Goal: Information Seeking & Learning: Find specific fact

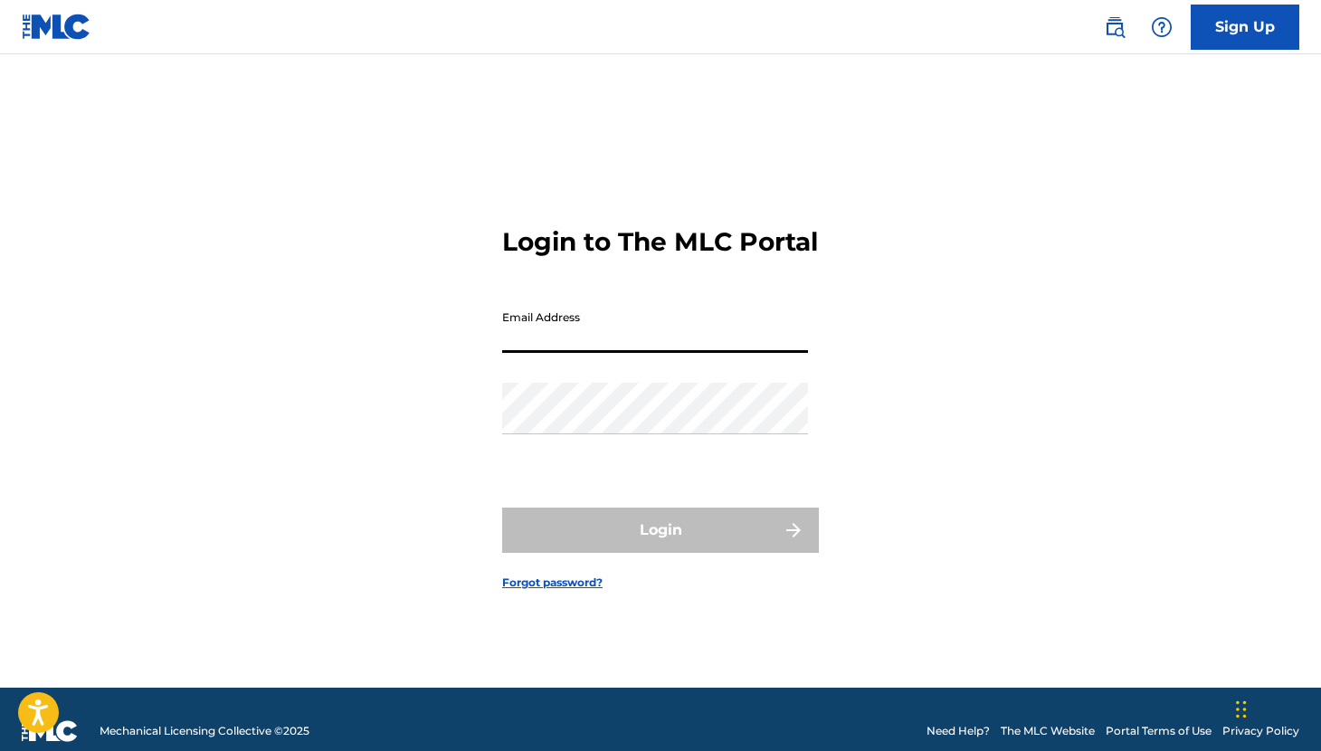
click at [647, 353] on input "Email Address" at bounding box center [655, 327] width 306 height 52
type input "[EMAIL_ADDRESS][DOMAIN_NAME]"
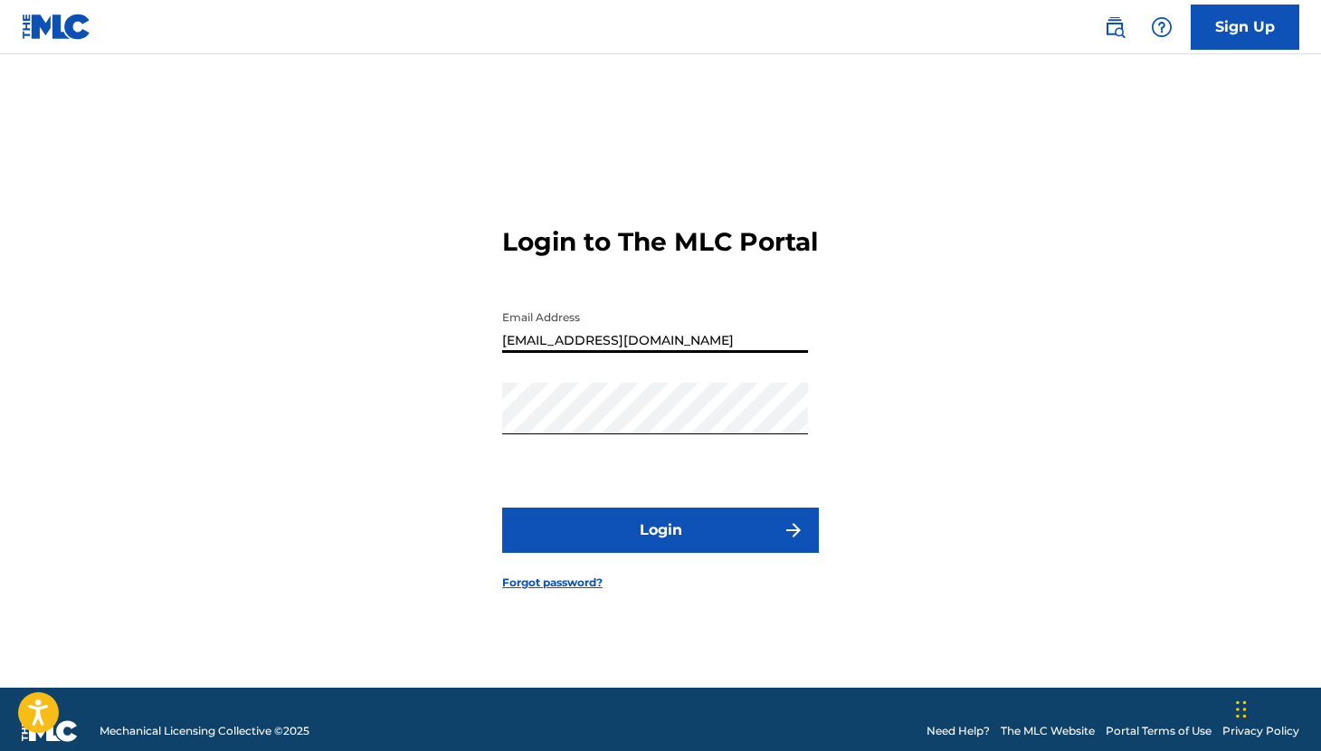
click at [626, 553] on button "Login" at bounding box center [660, 529] width 317 height 45
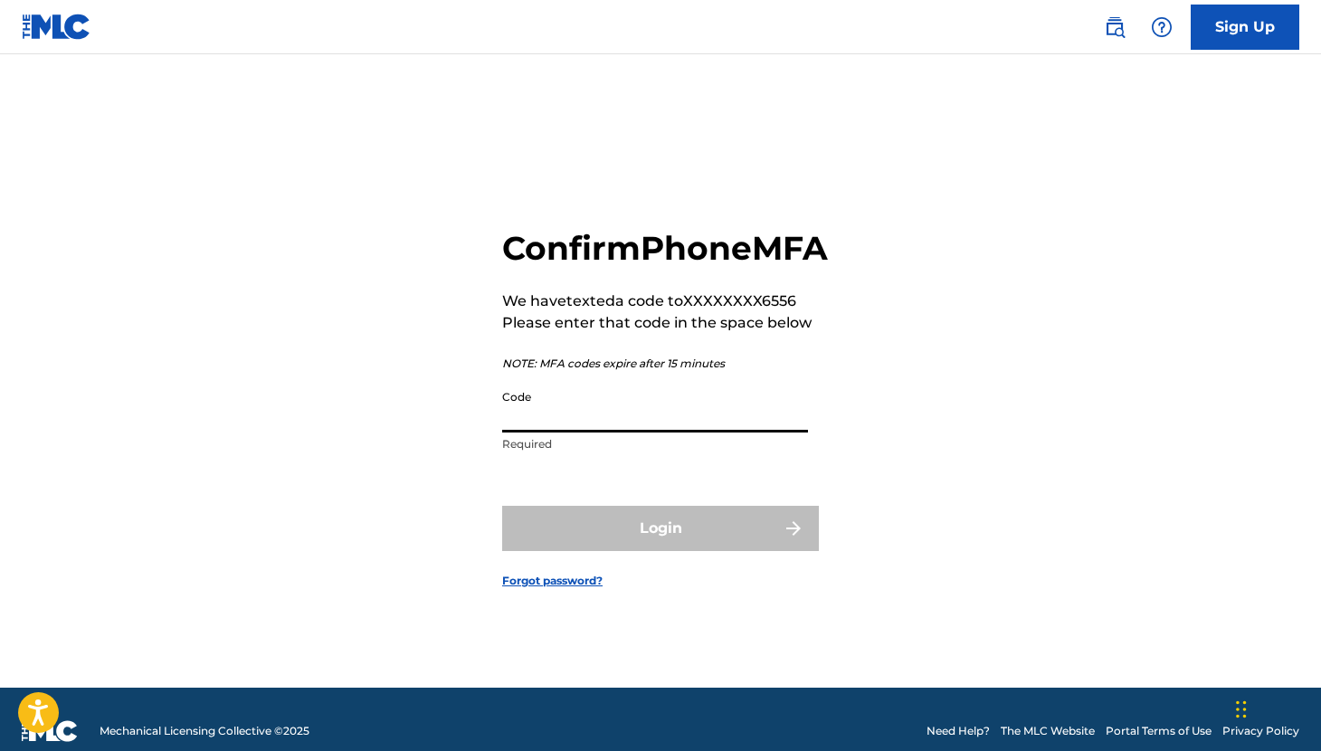
click at [620, 417] on input "Code" at bounding box center [655, 407] width 306 height 52
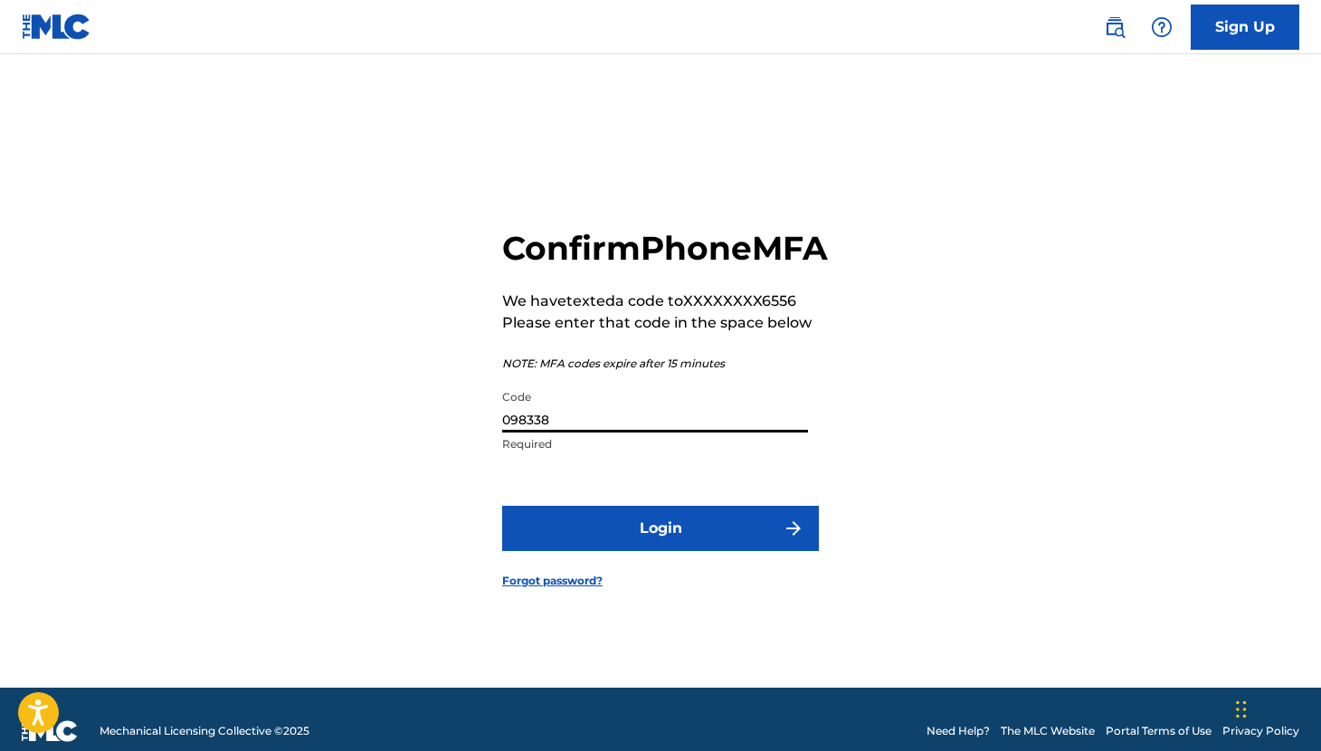
type input "098338"
click at [623, 551] on button "Login" at bounding box center [660, 528] width 317 height 45
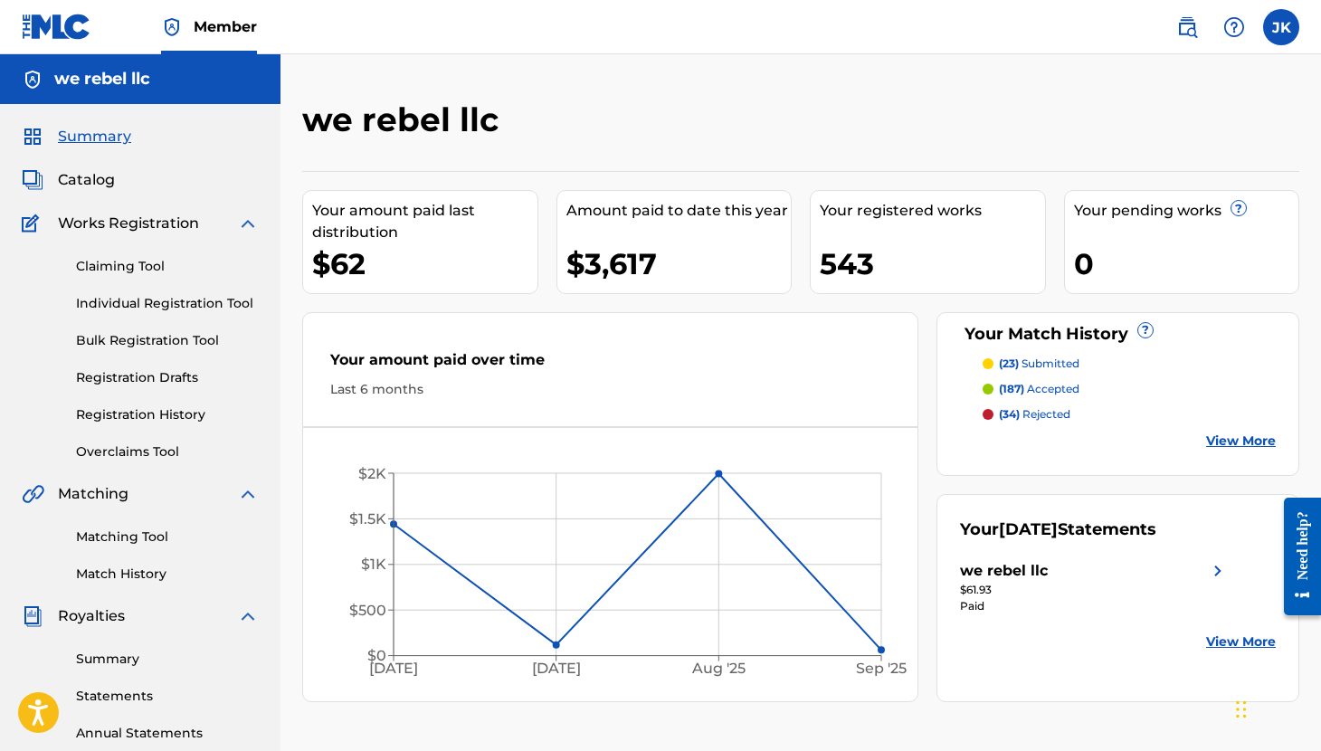
click at [1286, 24] on label at bounding box center [1281, 27] width 36 height 36
click at [1281, 27] on input "[PERSON_NAME] [PERSON_NAME] [EMAIL_ADDRESS][DOMAIN_NAME] Notification Preferenc…" at bounding box center [1281, 27] width 0 height 0
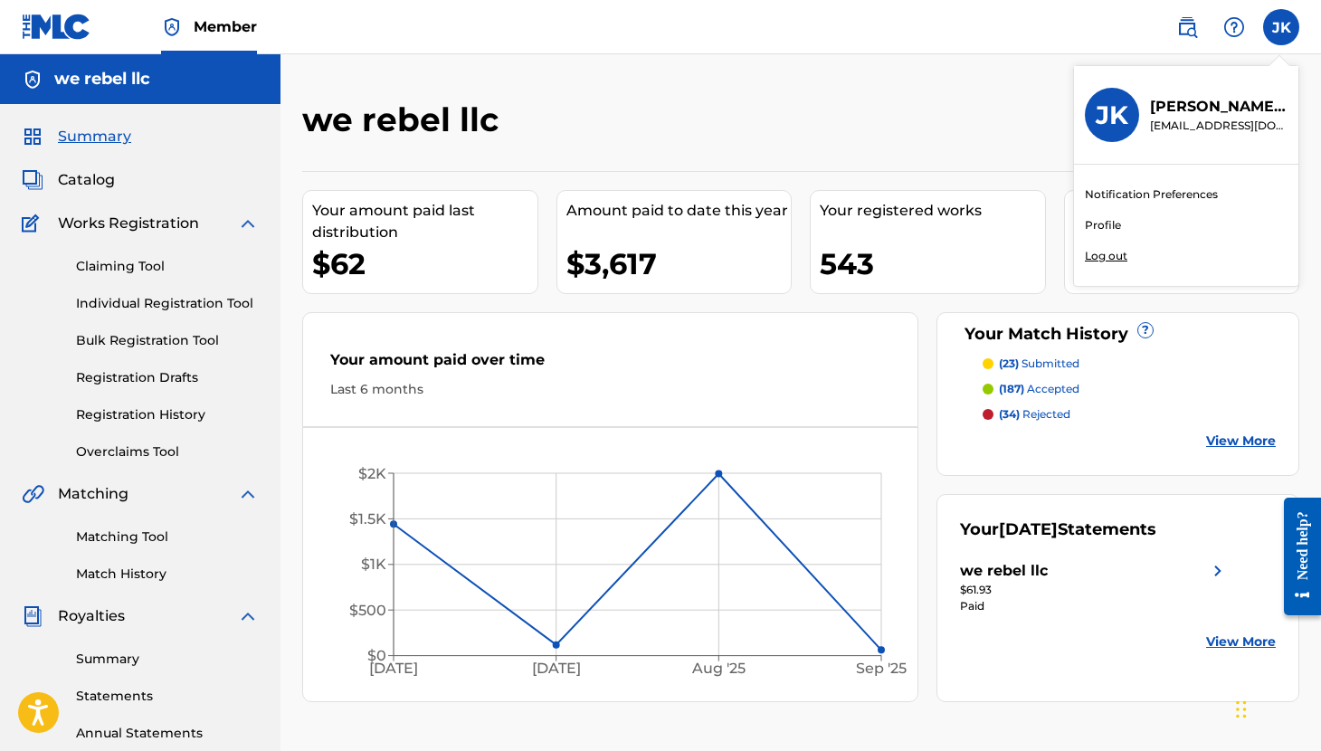
click at [1111, 223] on link "Profile" at bounding box center [1103, 225] width 36 height 16
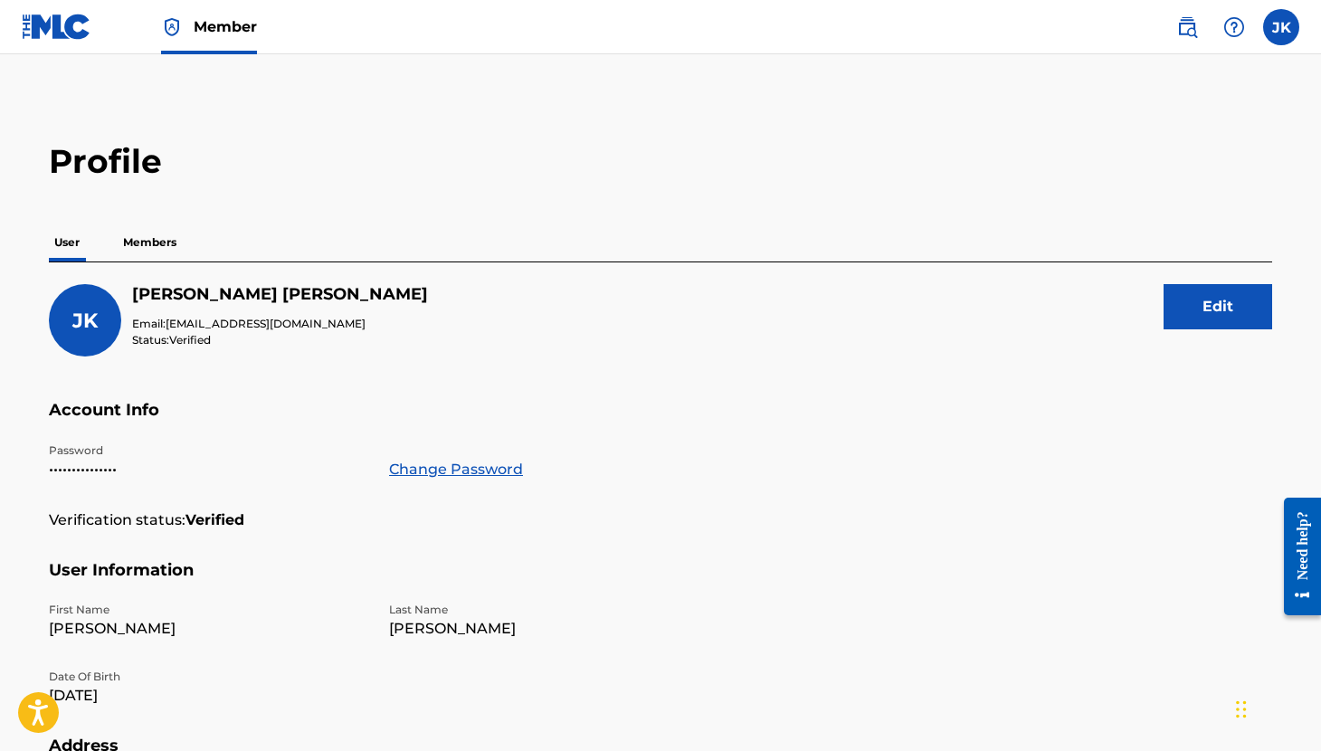
click at [152, 244] on p "Members" at bounding box center [150, 242] width 64 height 38
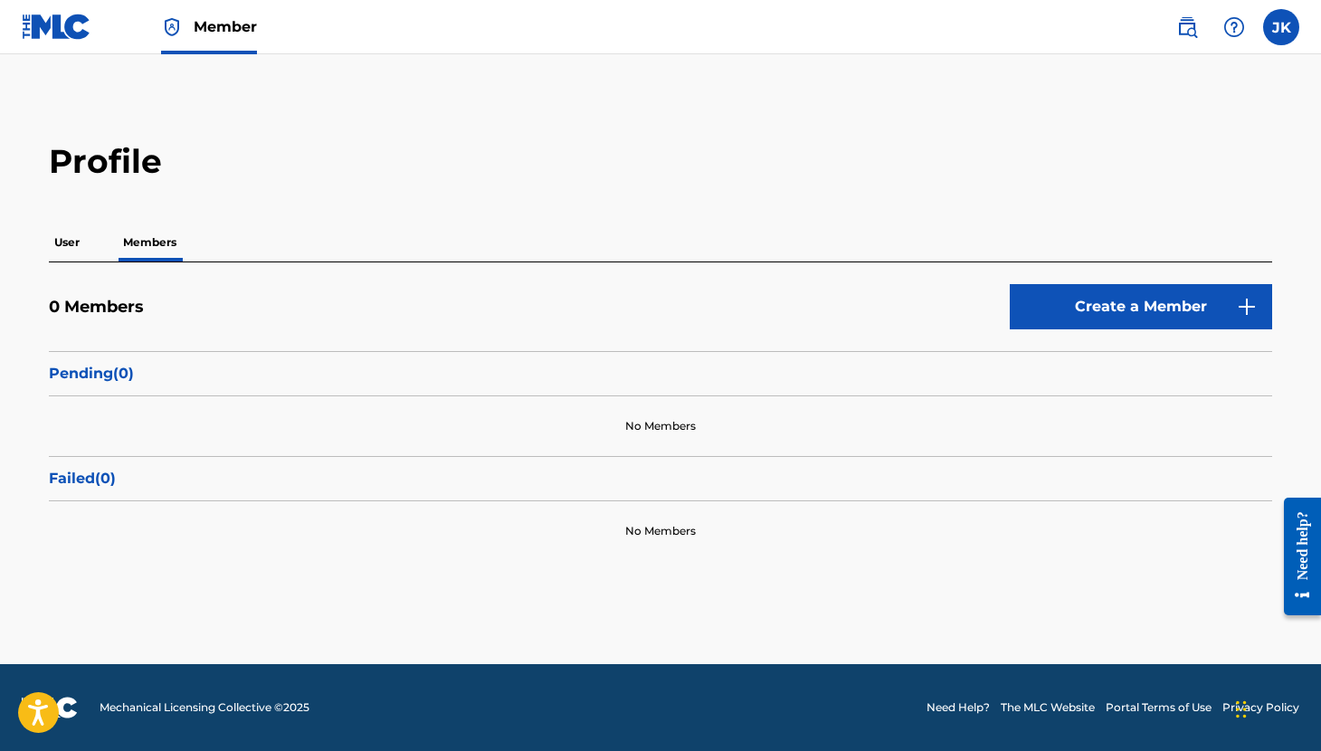
click at [60, 246] on p "User" at bounding box center [67, 242] width 36 height 38
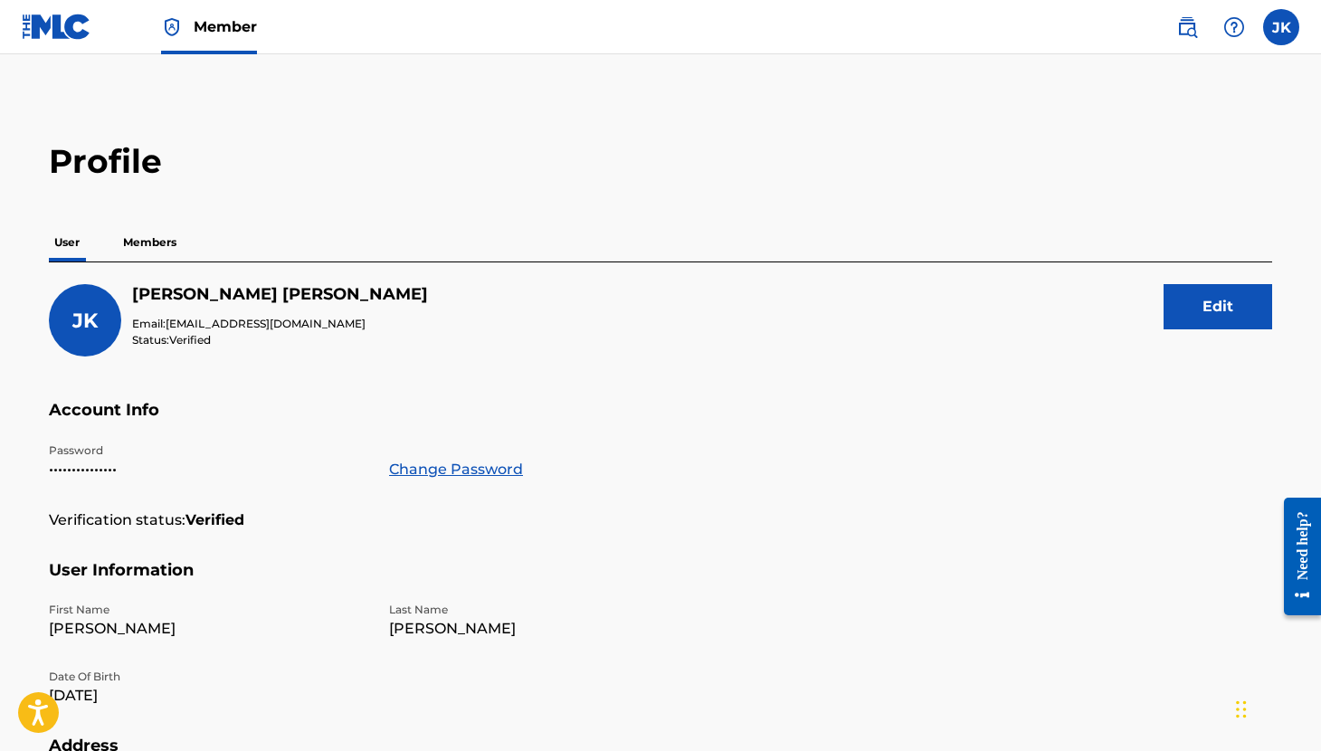
click at [53, 36] on img at bounding box center [57, 27] width 70 height 26
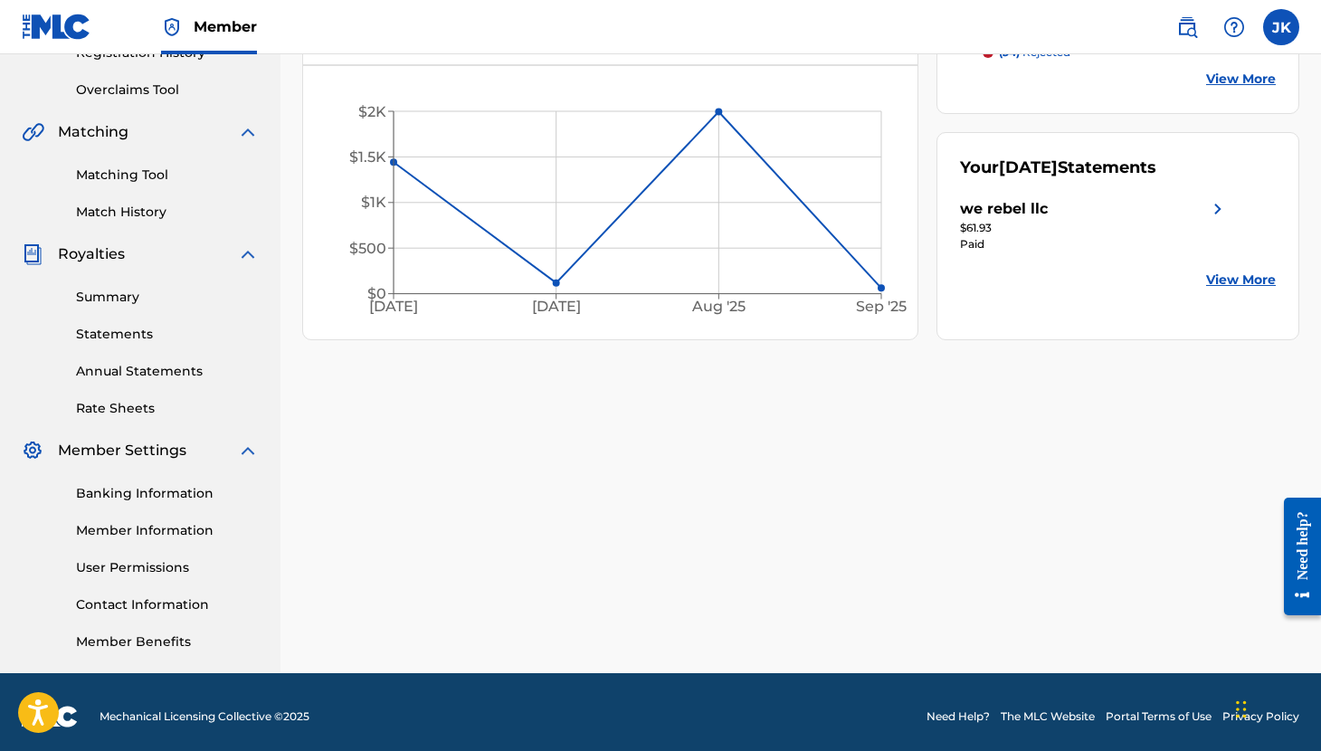
scroll to position [371, 0]
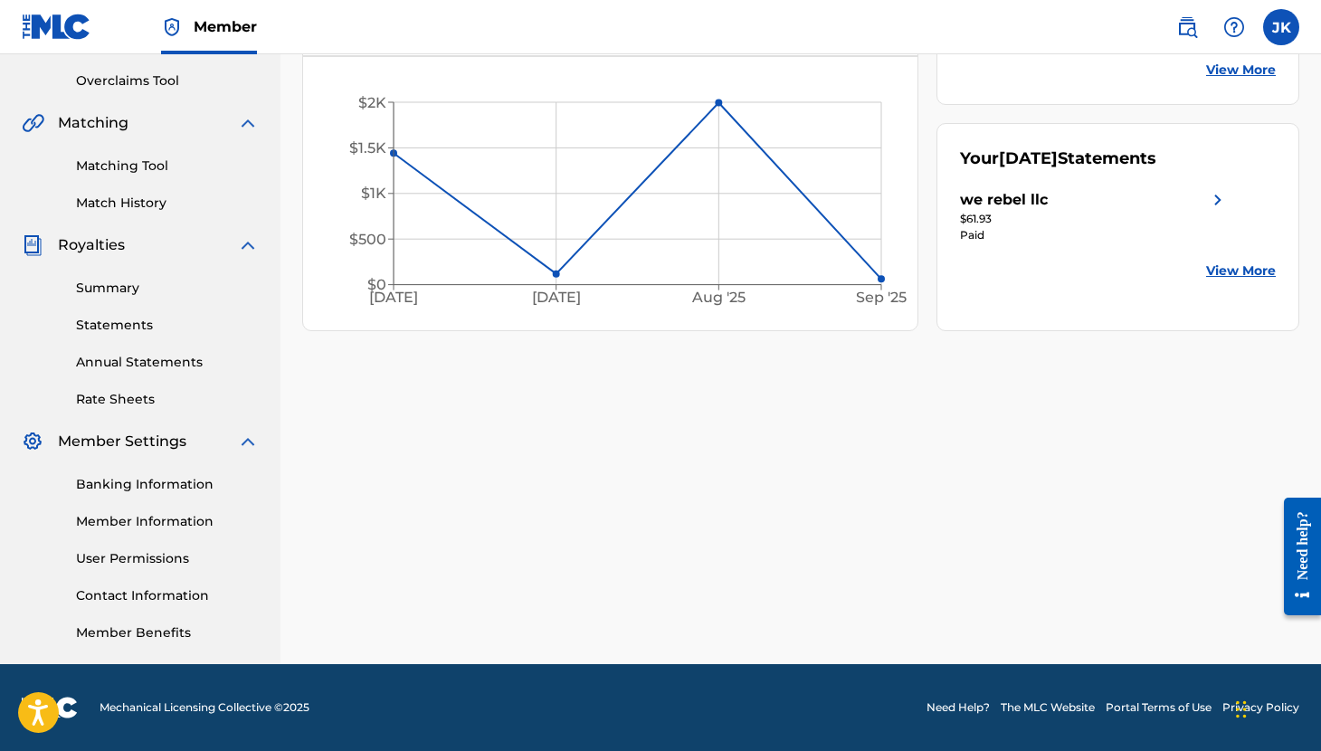
click at [1310, 545] on div "Need help?" at bounding box center [1302, 544] width 24 height 69
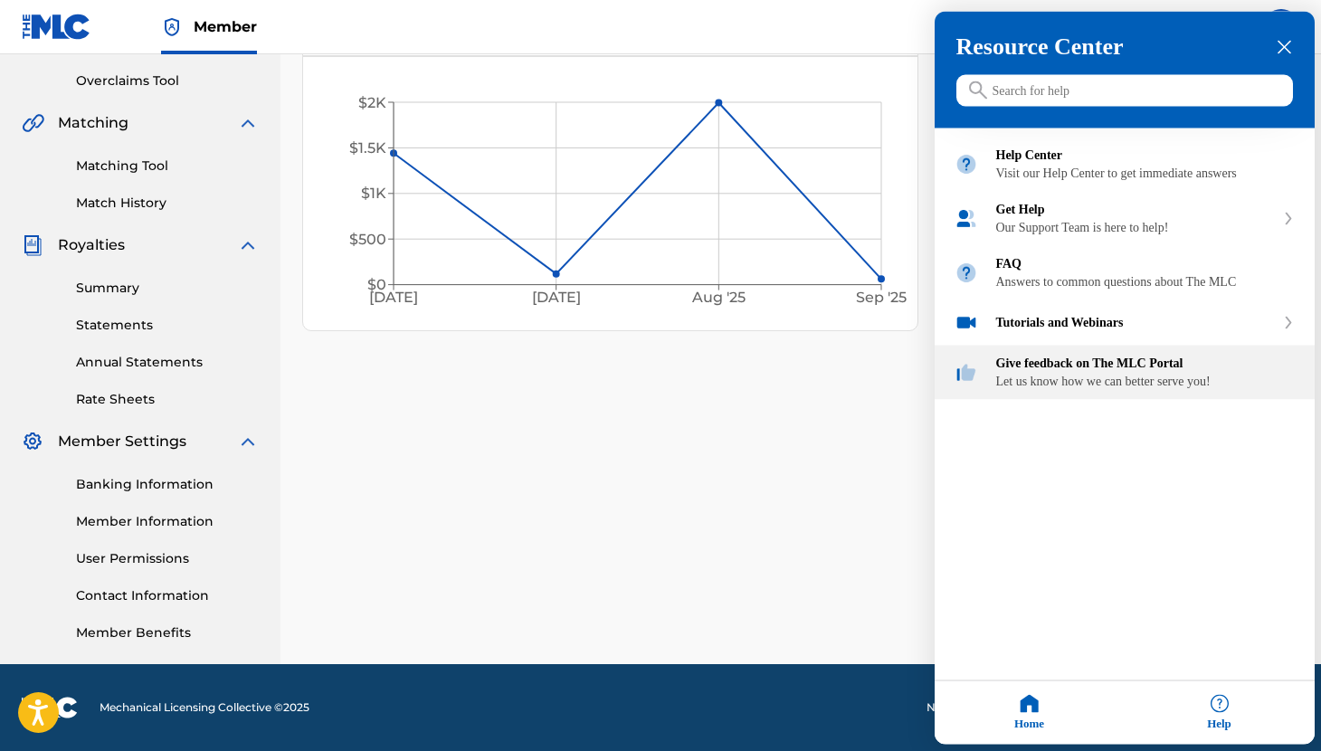
click at [1064, 389] on div "Let us know how we can better serve you!" at bounding box center [1145, 382] width 299 height 14
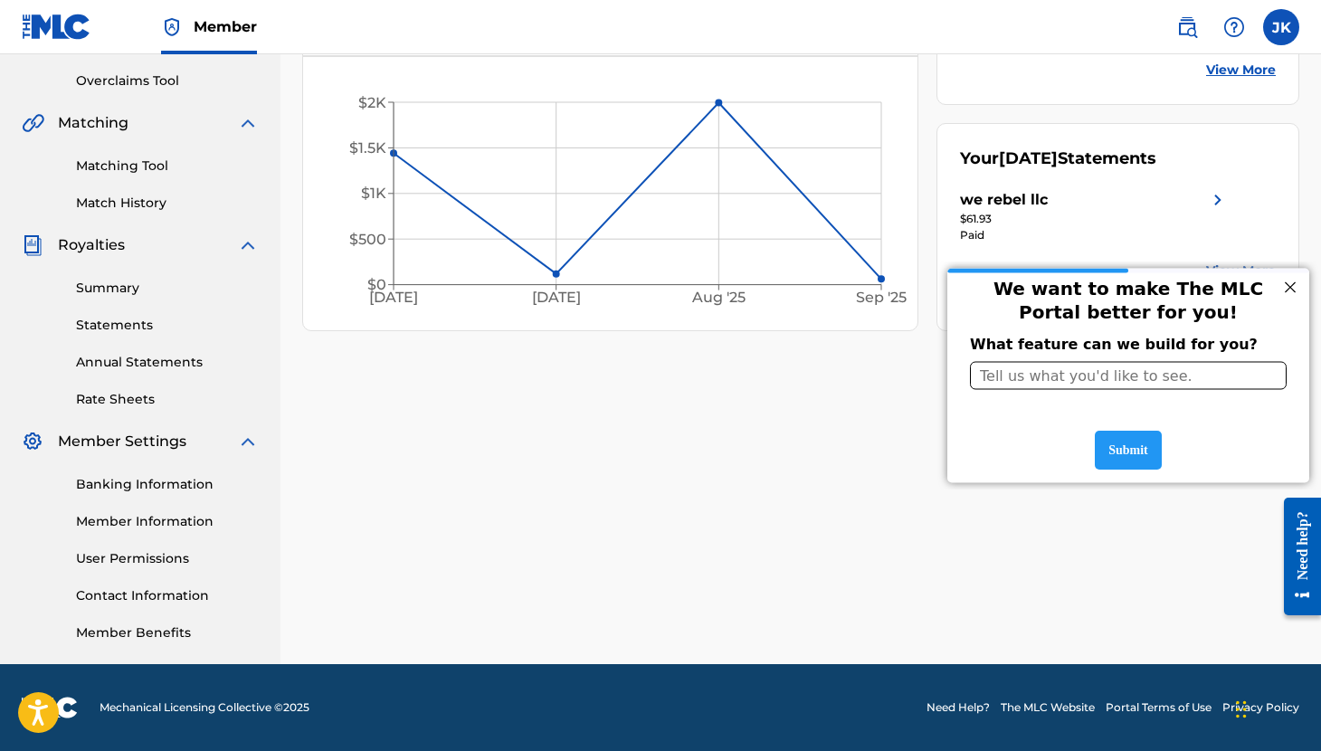
scroll to position [0, 0]
click at [1301, 536] on div "Need help?" at bounding box center [1302, 544] width 24 height 69
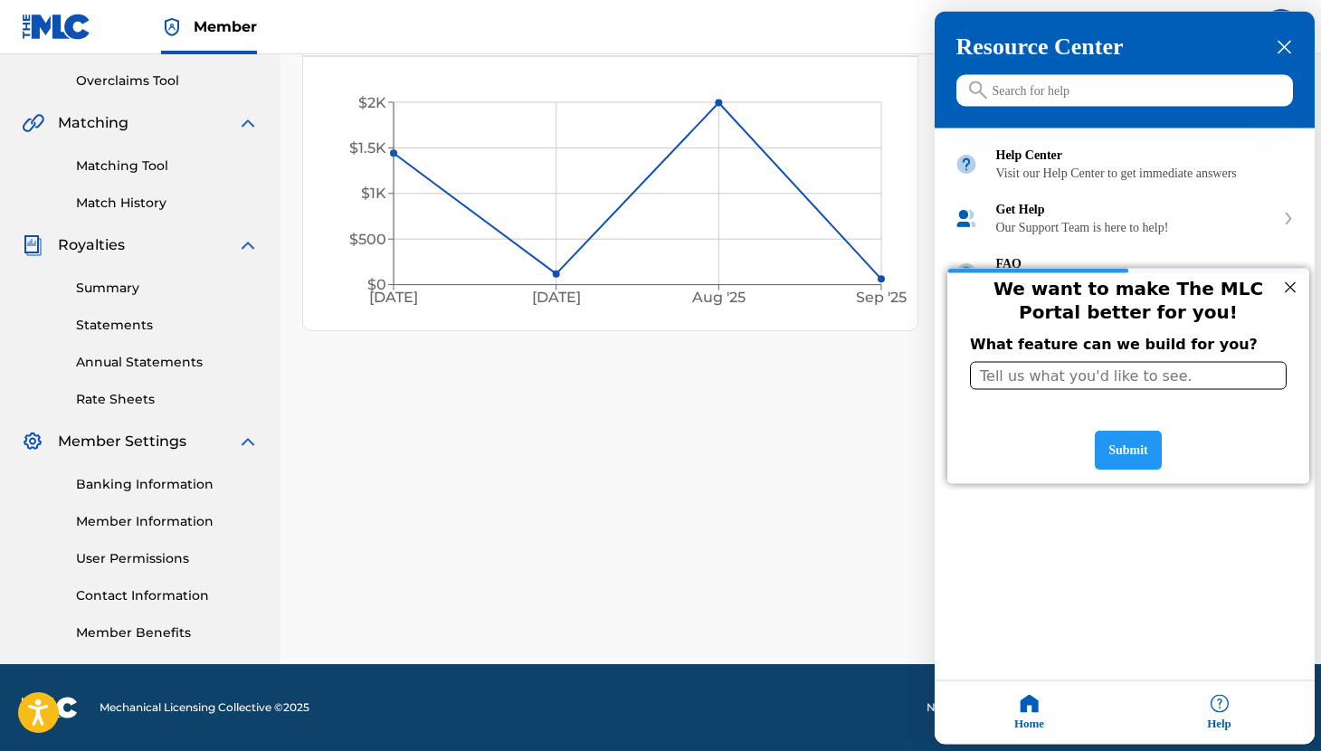
click at [1298, 286] on div at bounding box center [1290, 286] width 24 height 24
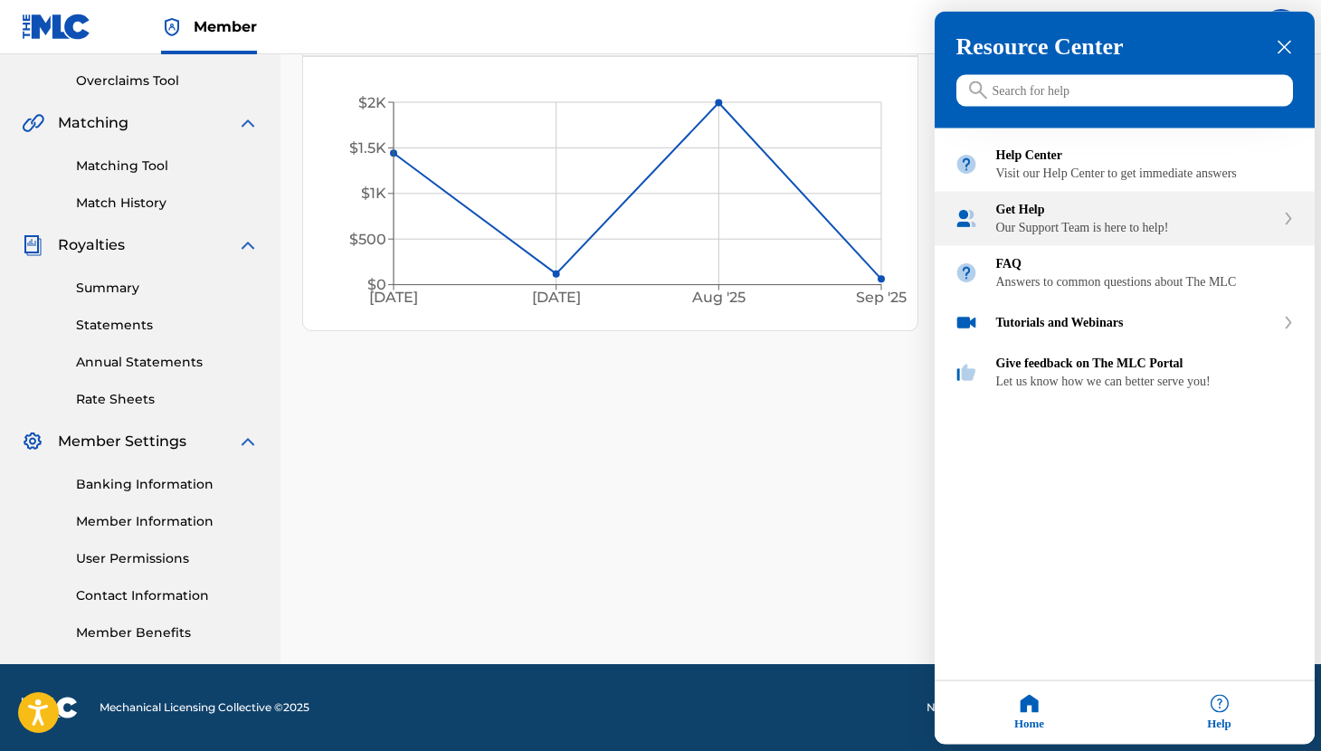
click at [1090, 217] on div "Get Help" at bounding box center [1135, 210] width 279 height 14
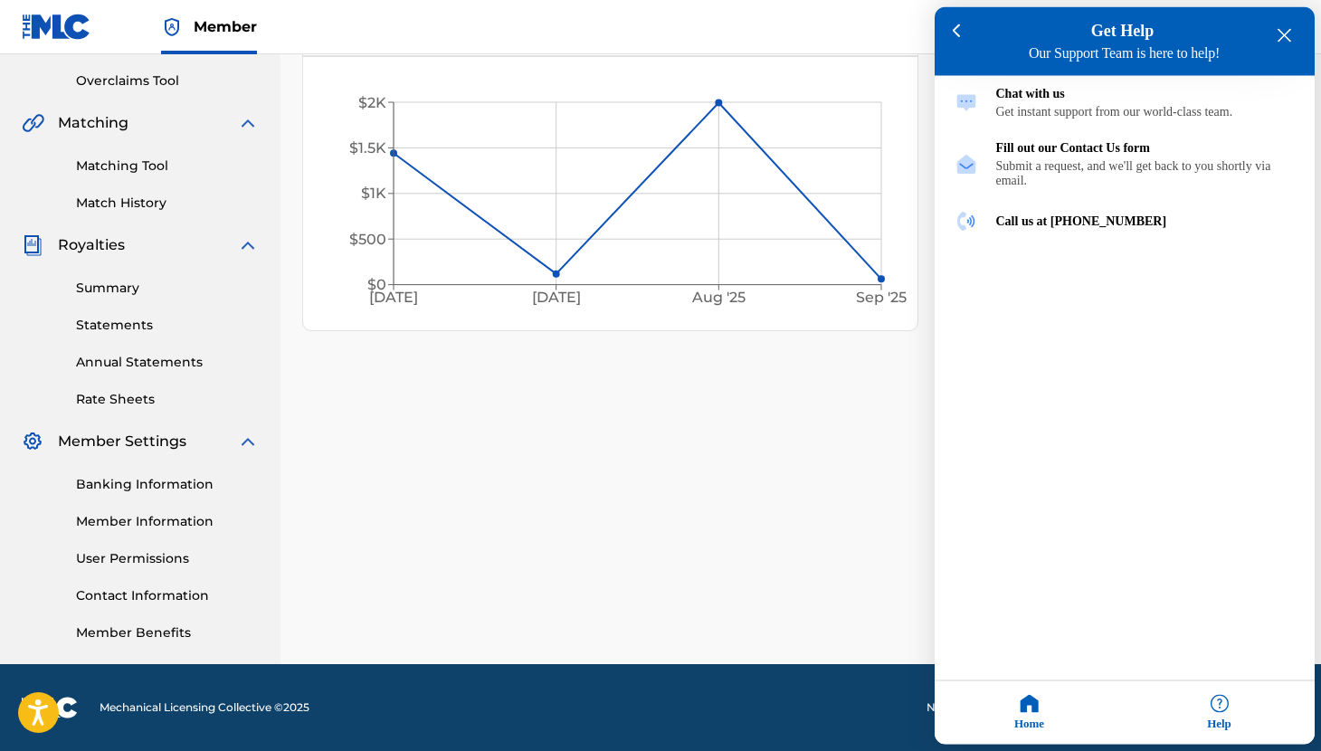
click at [1219, 712] on div "Help" at bounding box center [1219, 712] width 190 height 63
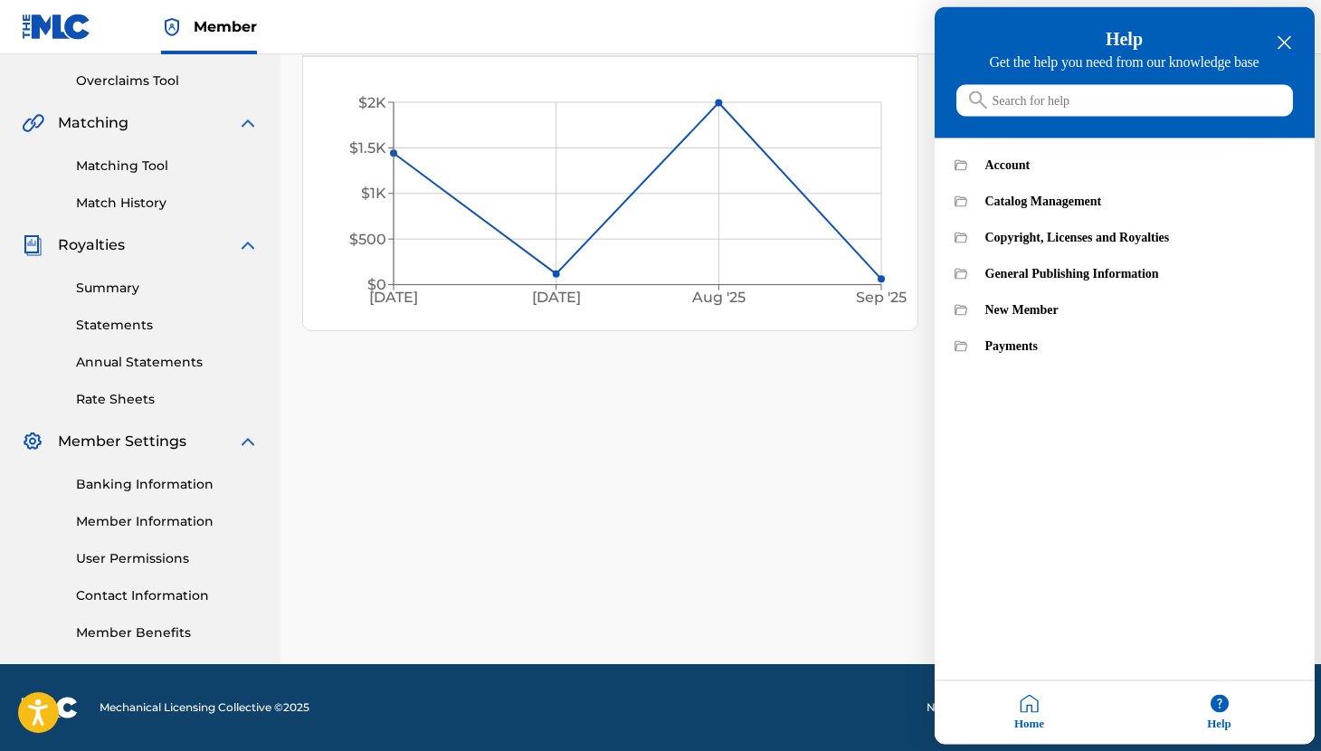
click at [1285, 40] on icon "close resource center" at bounding box center [1284, 43] width 14 height 14
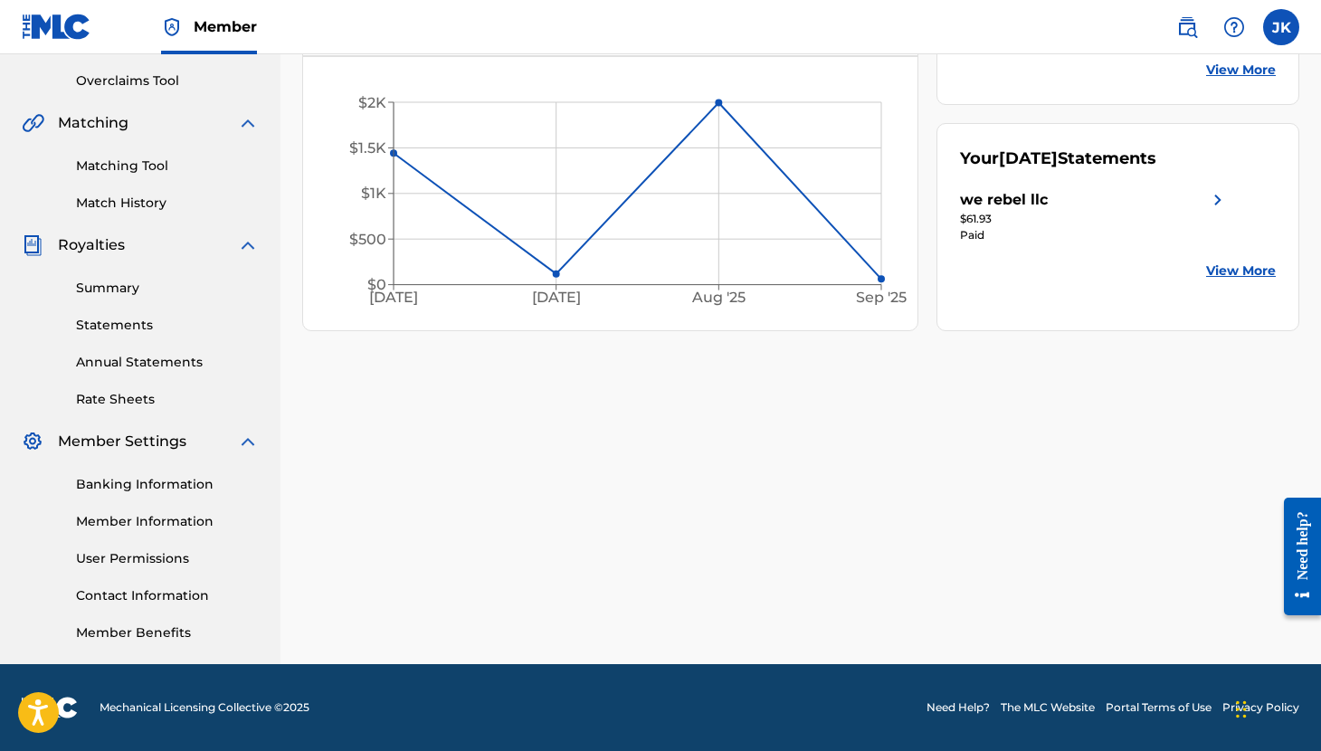
click at [142, 489] on link "Banking Information" at bounding box center [167, 484] width 183 height 19
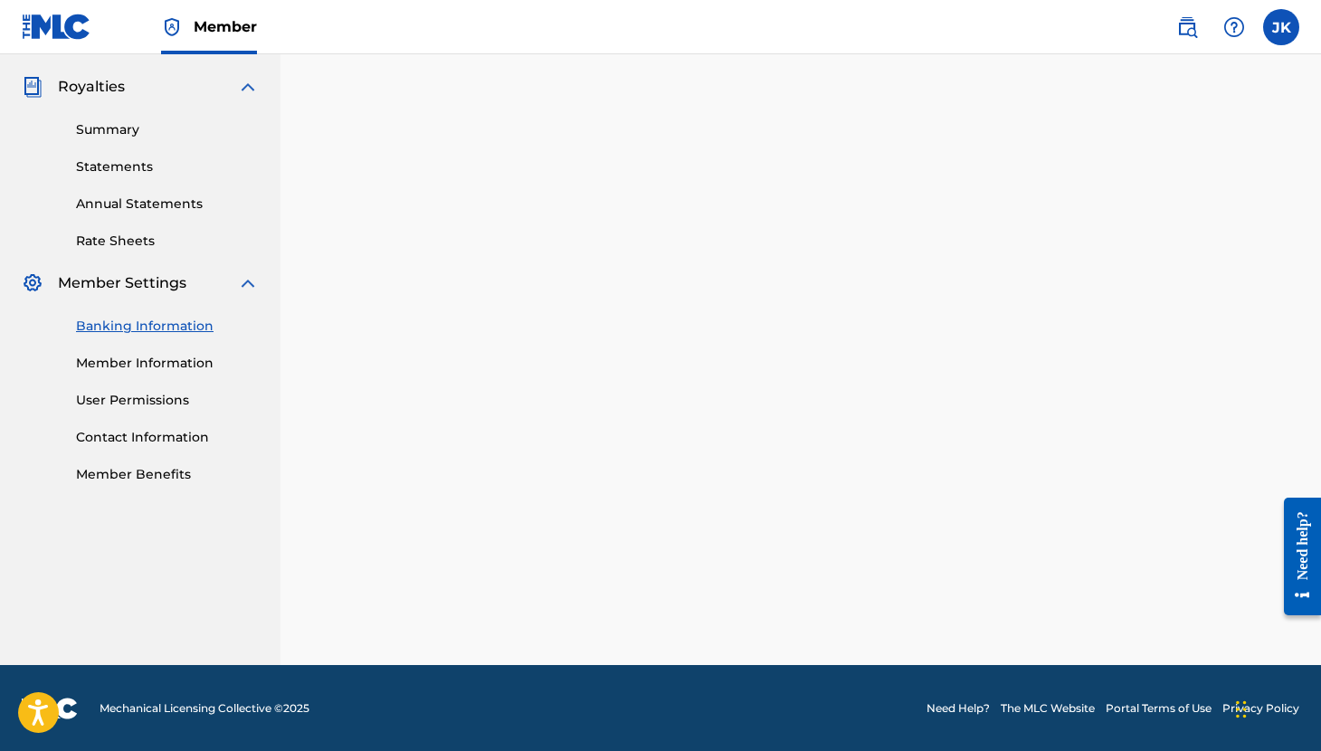
scroll to position [371, 0]
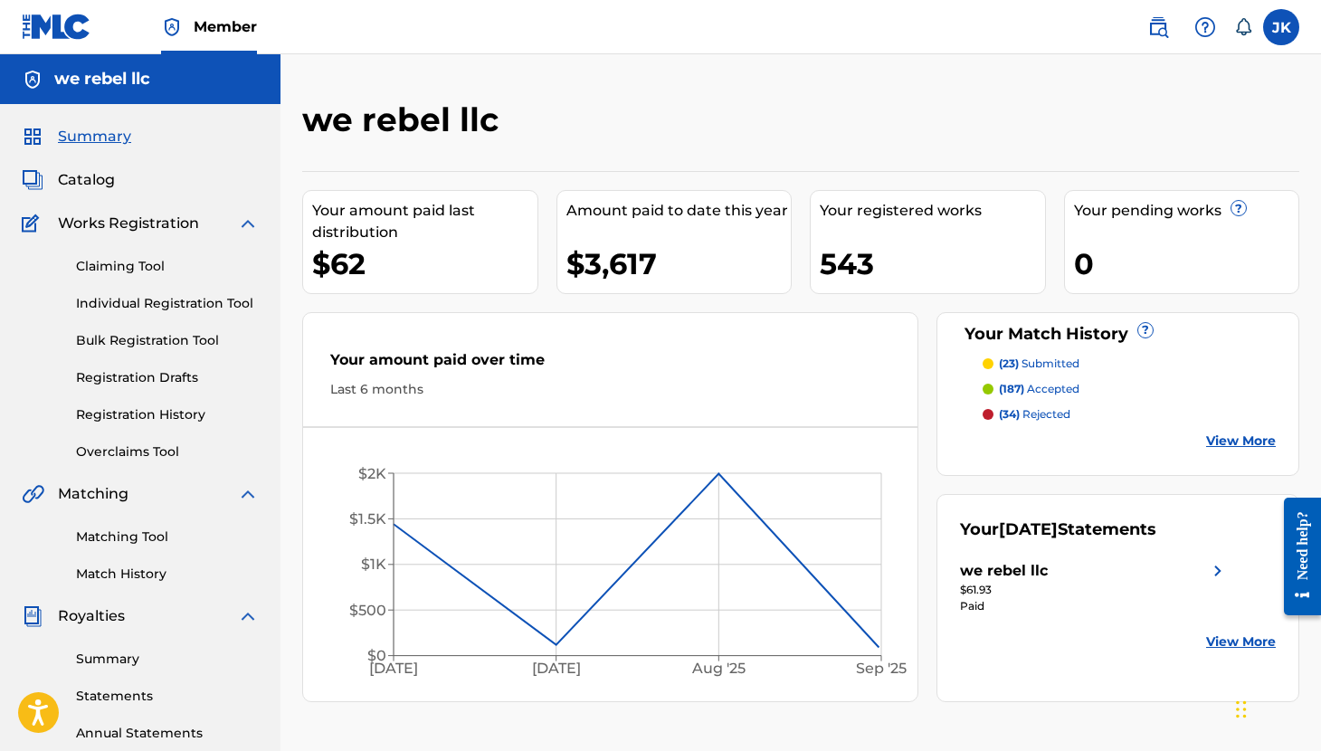
click at [59, 182] on span "Catalog" at bounding box center [86, 180] width 57 height 22
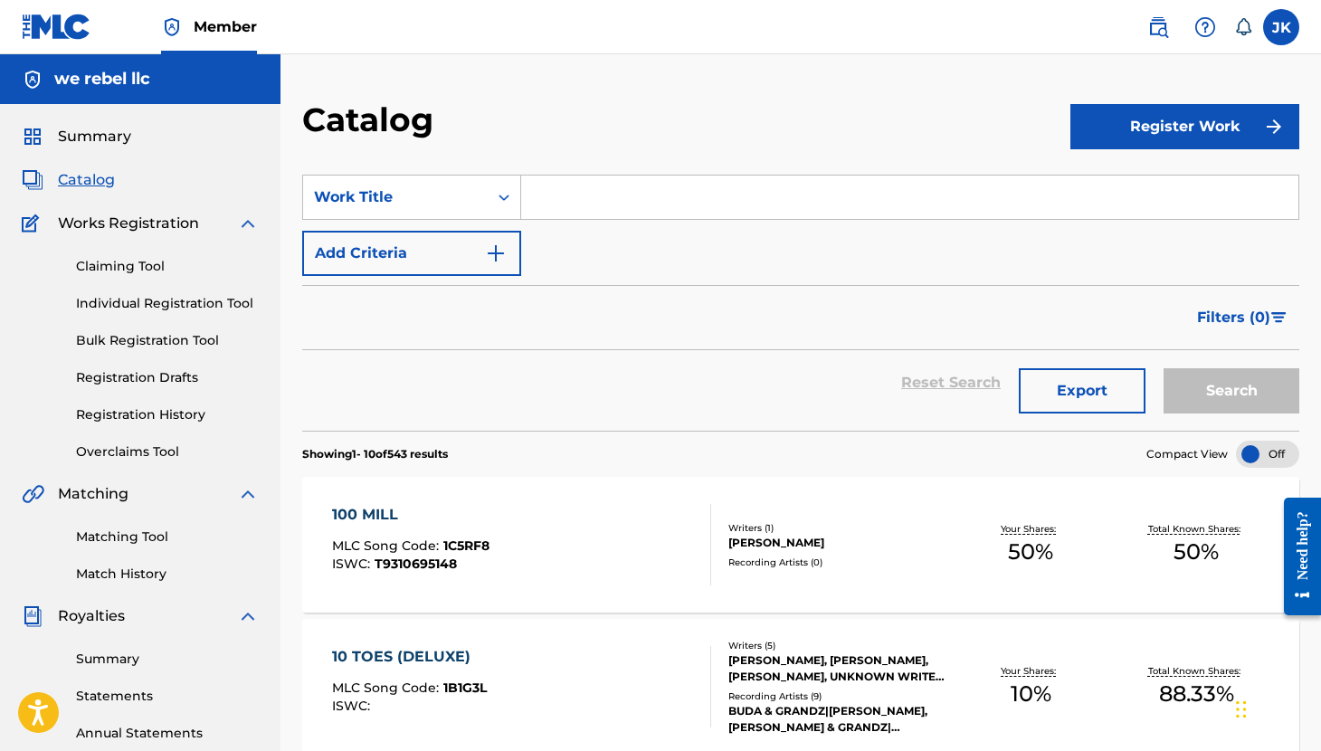
click at [1153, 25] on img at bounding box center [1158, 27] width 22 height 22
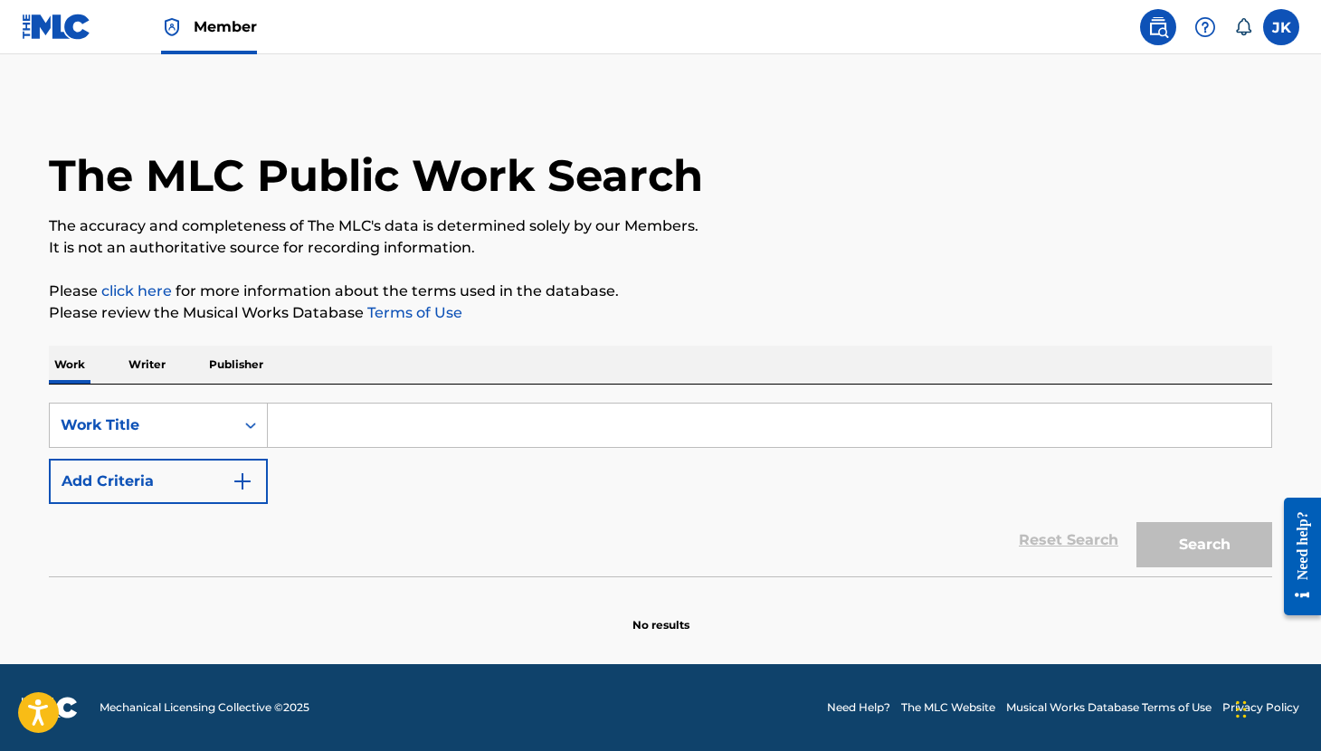
click at [353, 421] on input "Search Form" at bounding box center [769, 424] width 1003 height 43
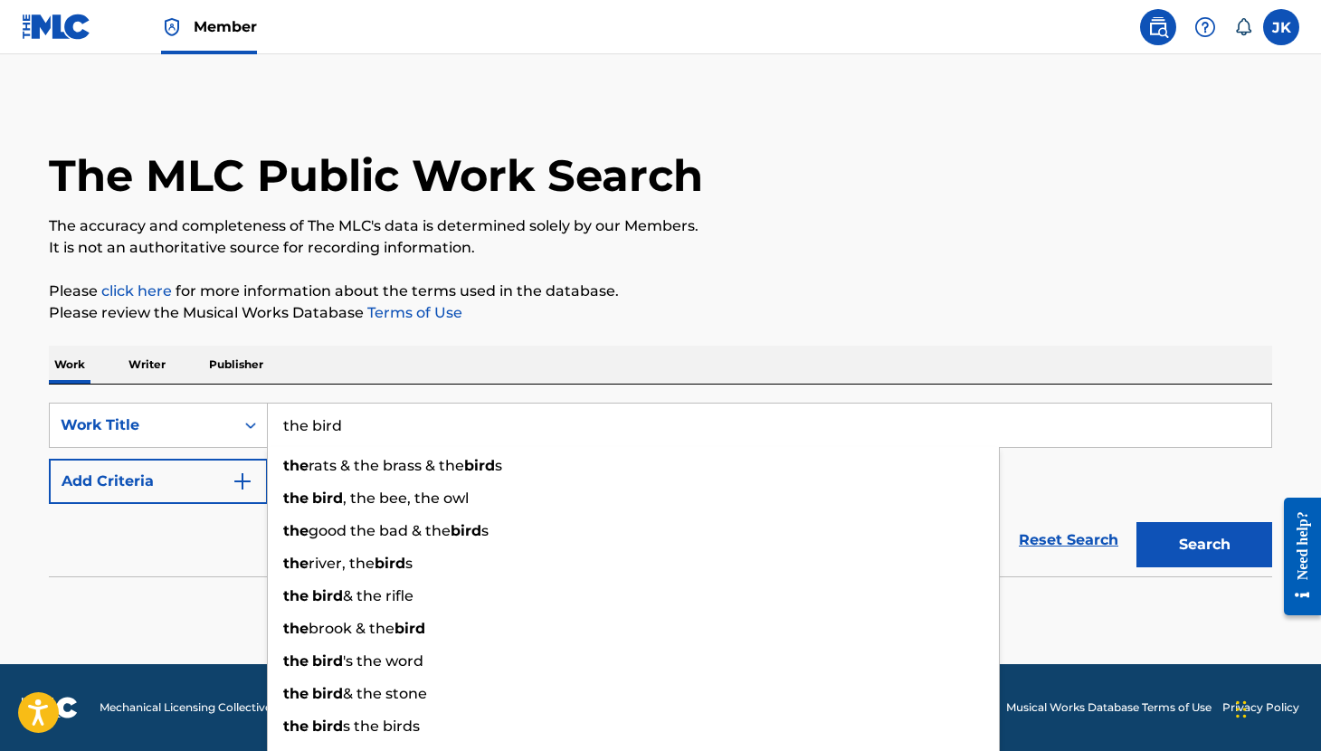
type input "the bird"
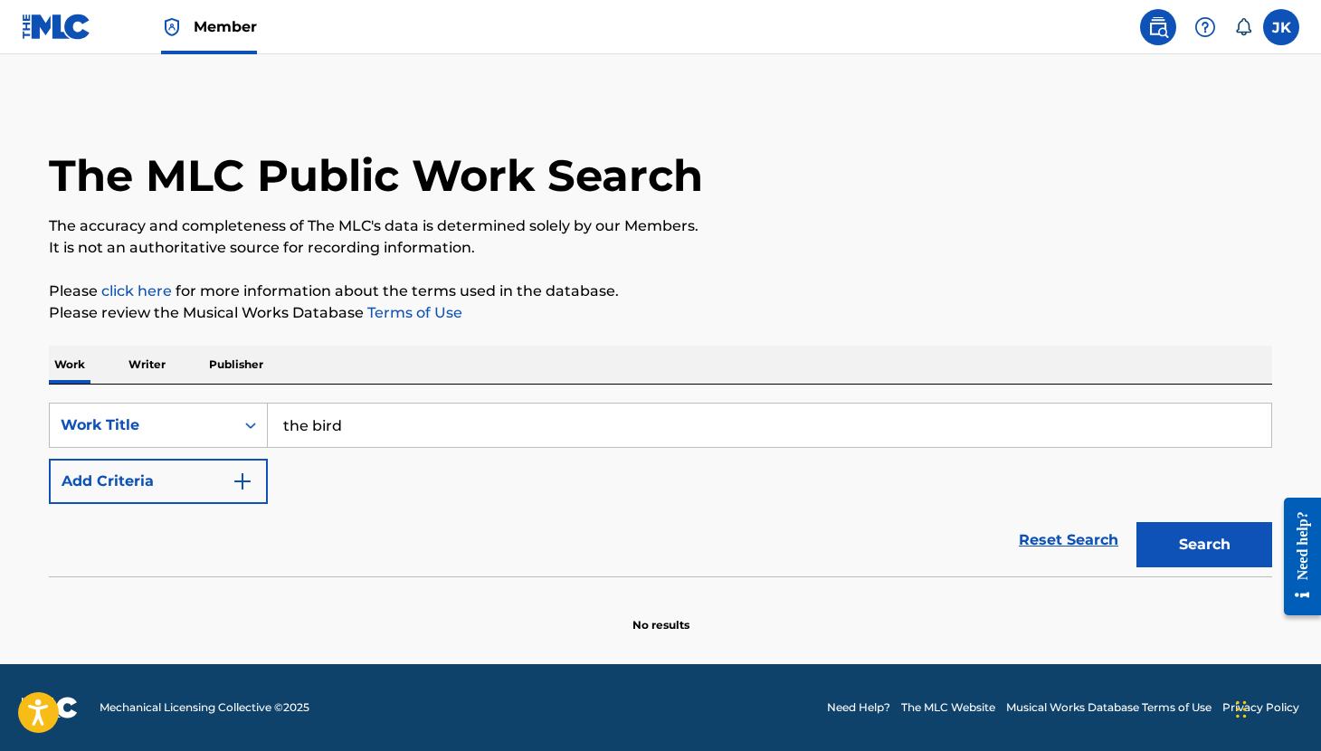
click at [386, 362] on div "Work Writer Publisher" at bounding box center [660, 365] width 1223 height 38
click at [243, 477] on img "Search Form" at bounding box center [243, 481] width 22 height 22
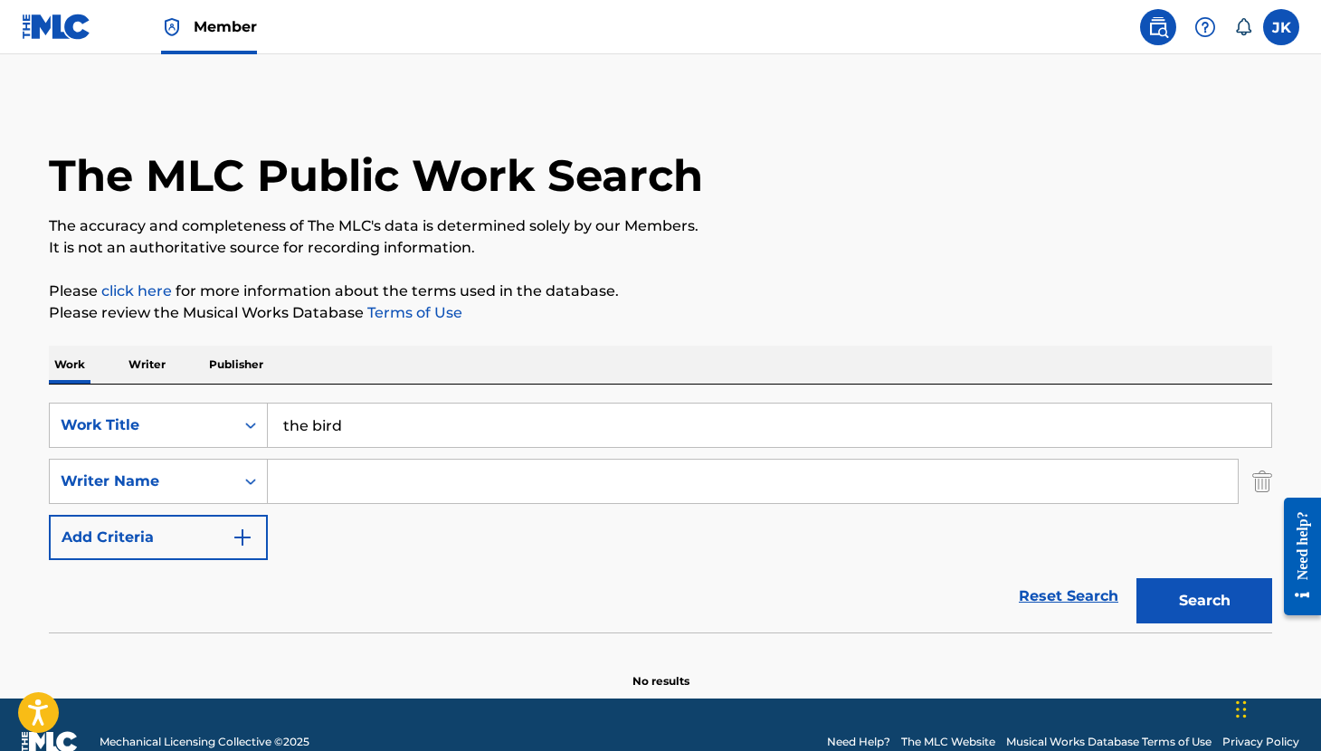
click at [348, 479] on input "Search Form" at bounding box center [753, 481] width 970 height 43
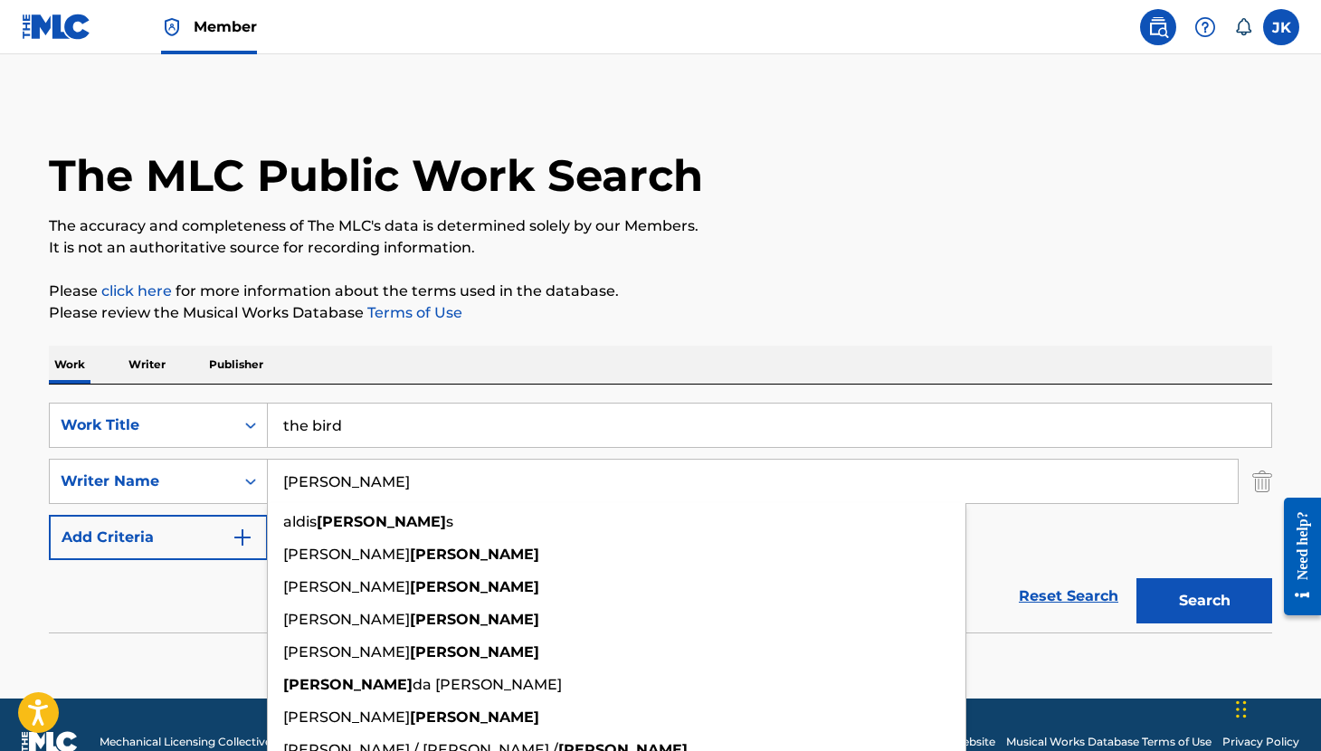
type input "anderson"
click at [1136, 578] on button "Search" at bounding box center [1204, 600] width 136 height 45
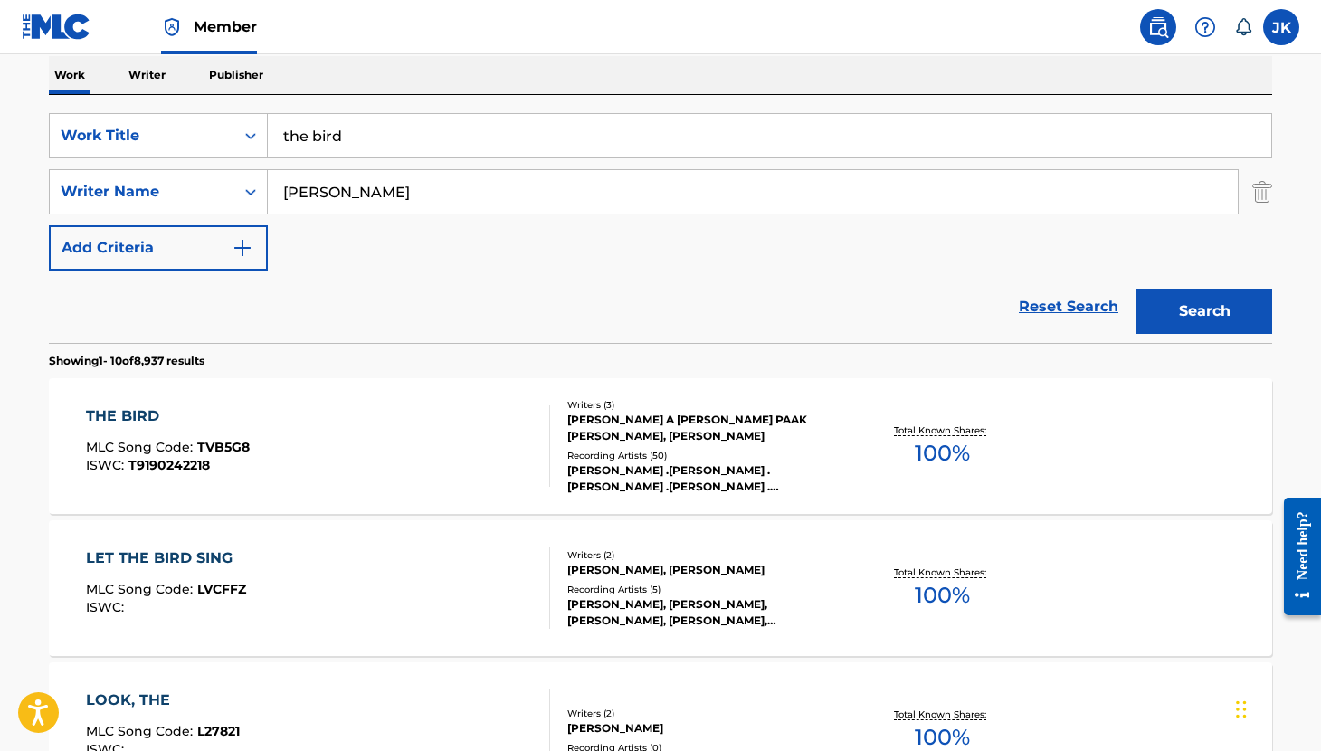
scroll to position [248, 0]
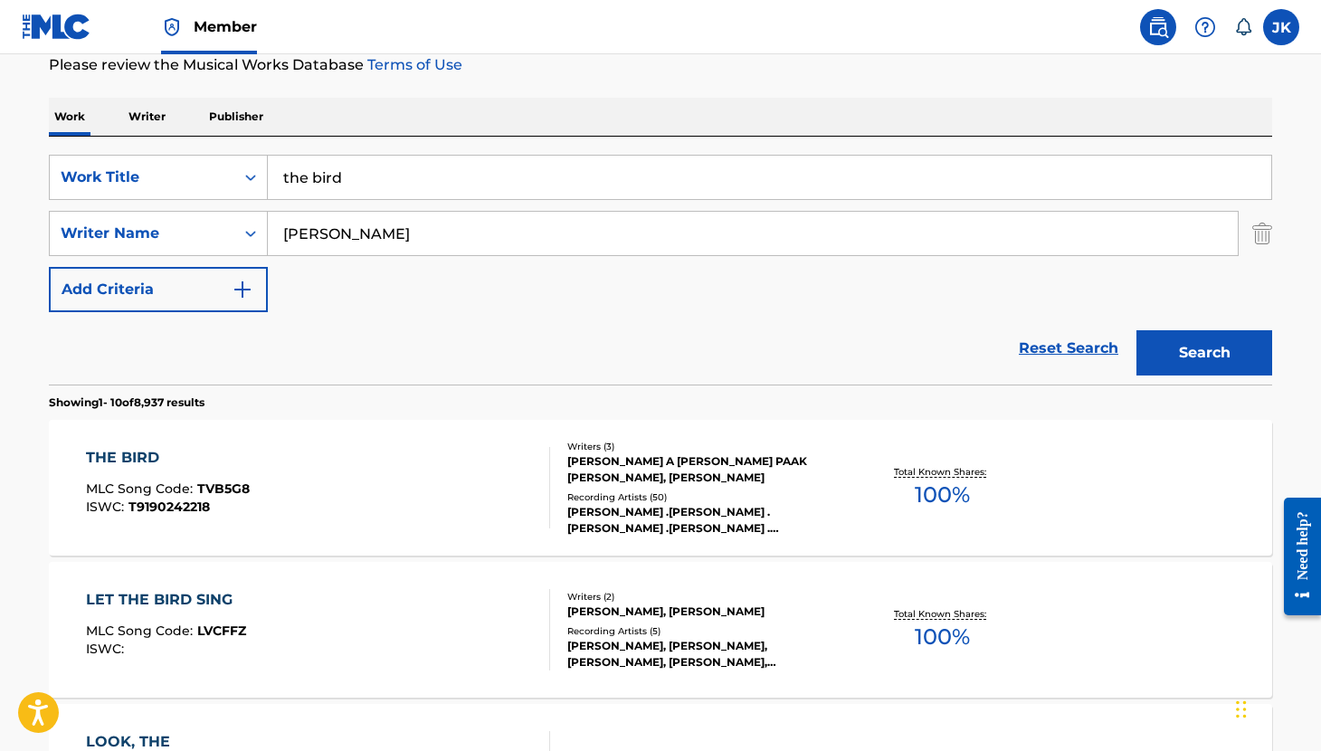
click at [637, 469] on div "SHAFIQ A HUSAYN, BRANDON PAAK ANDERSON, RON AVANT" at bounding box center [703, 469] width 273 height 33
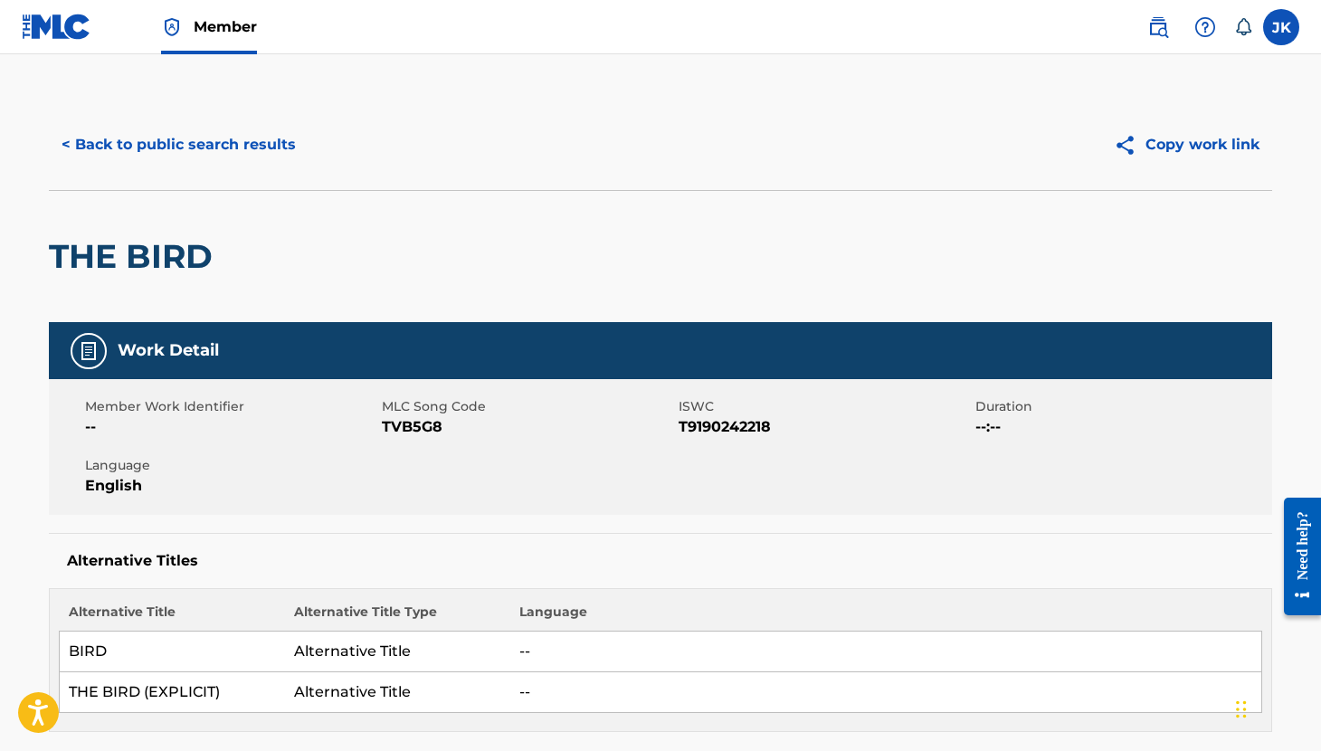
click at [126, 133] on button "< Back to public search results" at bounding box center [179, 144] width 260 height 45
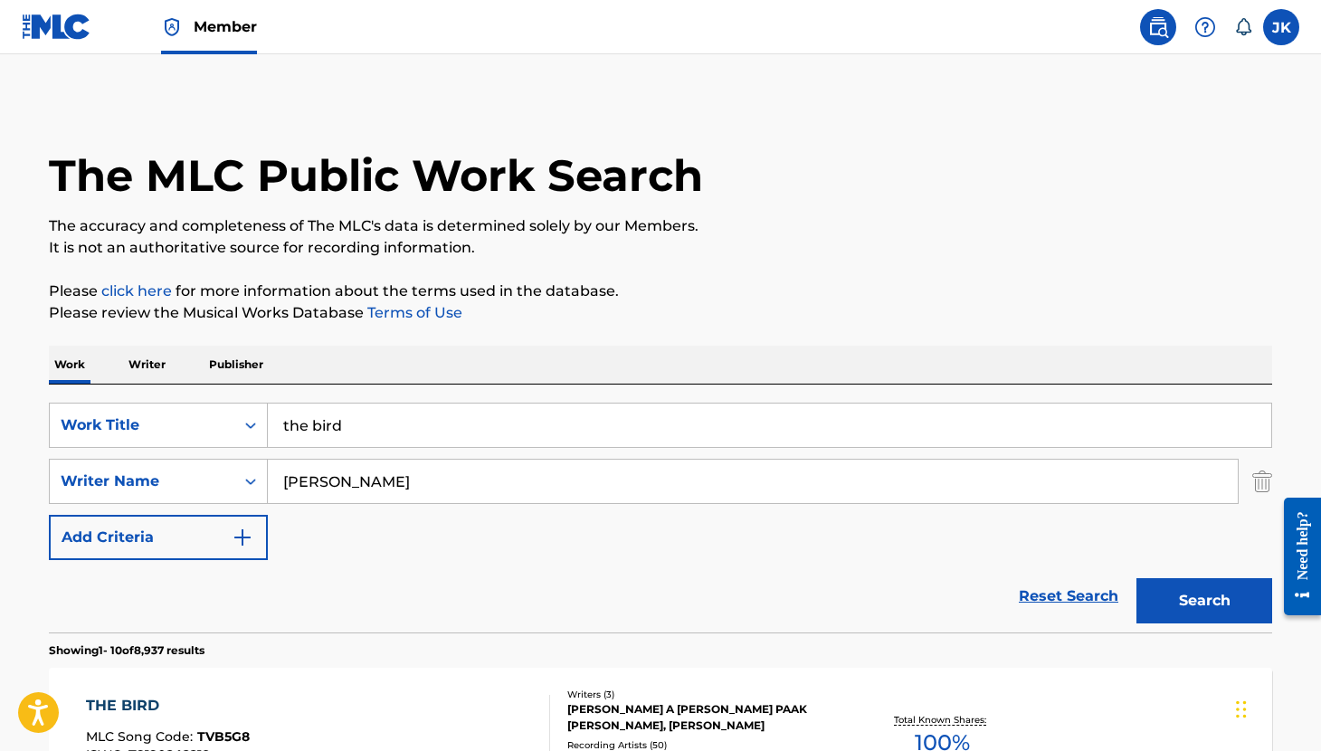
scroll to position [248, 0]
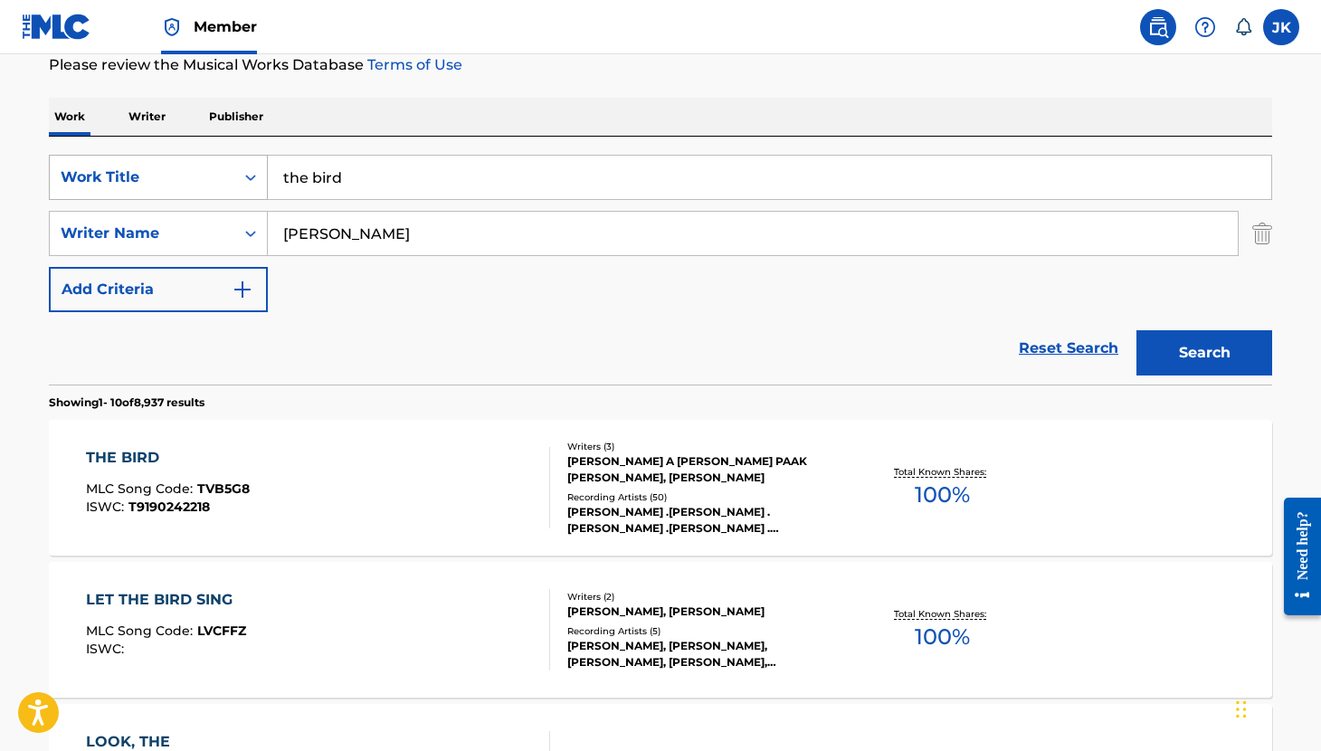
click at [252, 172] on icon "Search Form" at bounding box center [251, 177] width 18 height 18
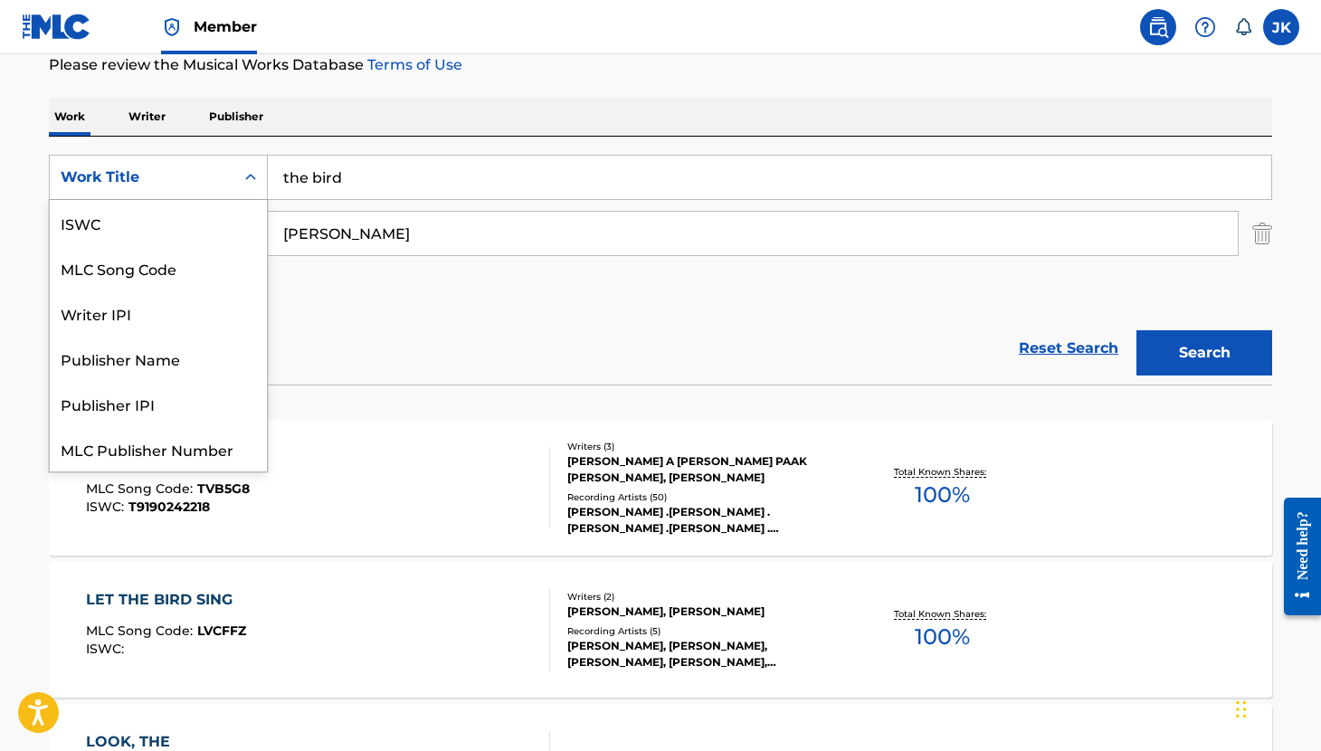
scroll to position [45, 0]
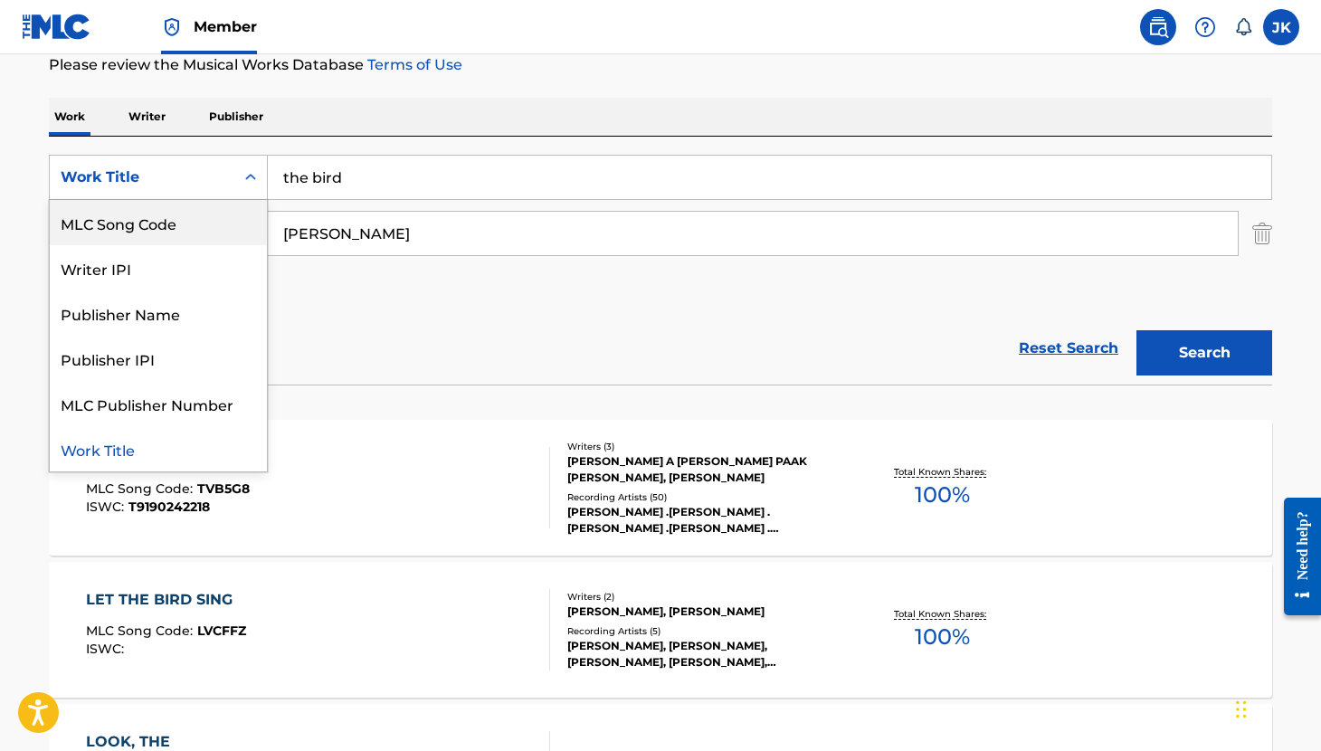
click at [181, 226] on div "MLC Song Code" at bounding box center [158, 222] width 217 height 45
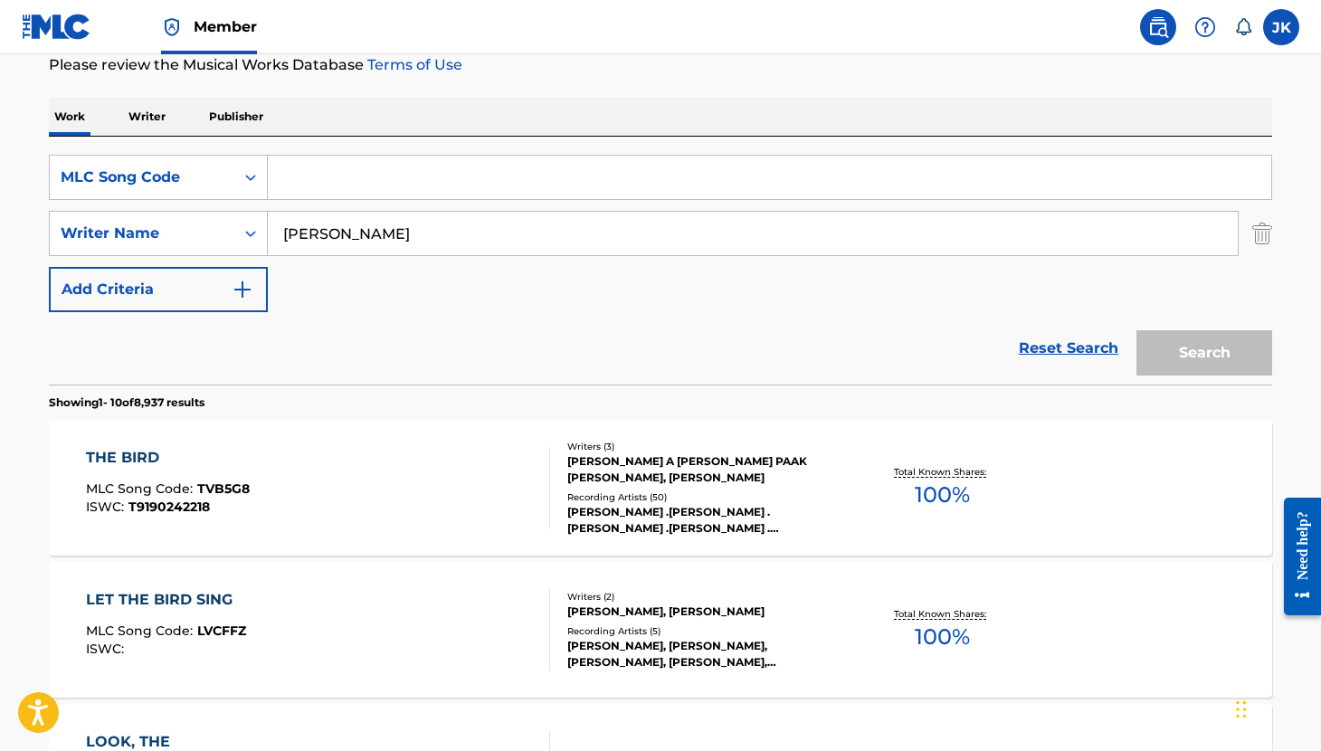
click at [346, 192] on input "Search Form" at bounding box center [769, 177] width 1003 height 43
paste input "R1636Q"
type input "R1636Q"
drag, startPoint x: 384, startPoint y: 234, endPoint x: 248, endPoint y: 223, distance: 136.2
click at [248, 223] on div "SearchWithCriteria555a0f7d-6282-4a11-a2d1-d5b81ce933bc Writer Name anderson" at bounding box center [660, 233] width 1223 height 45
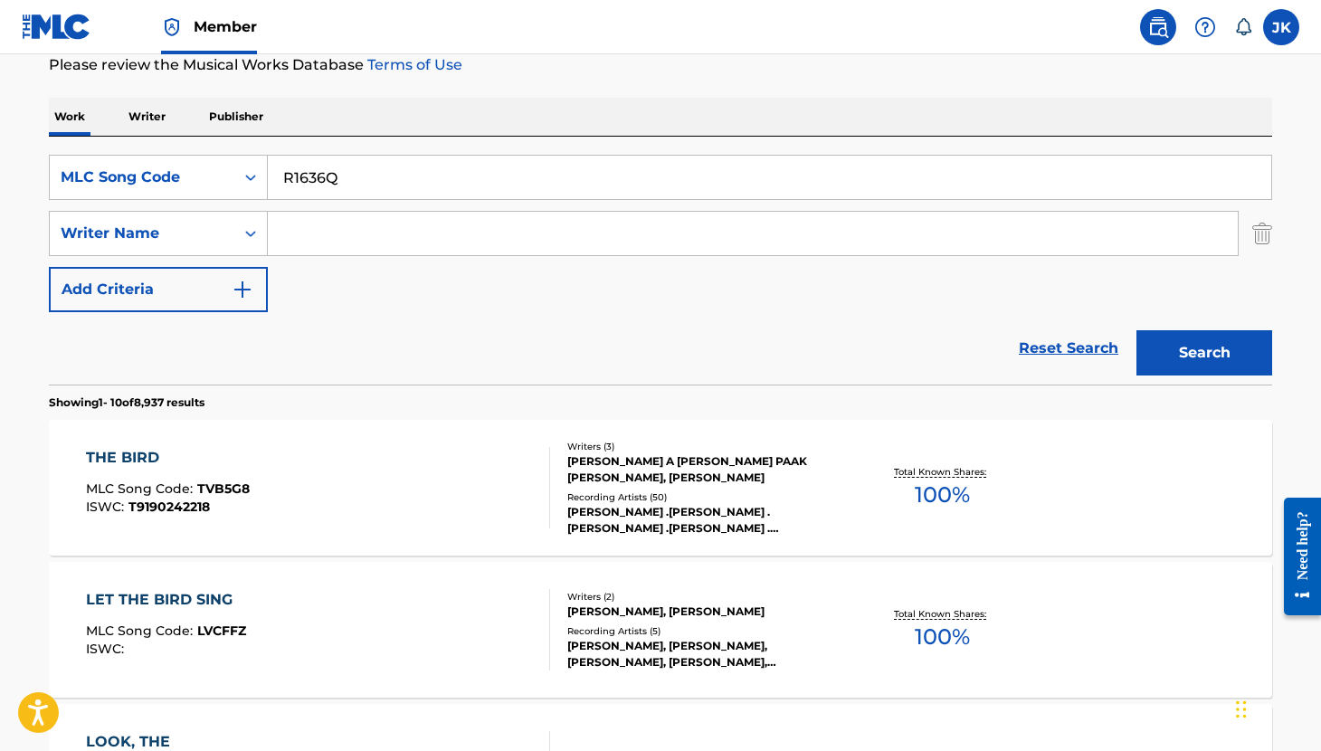
click at [1199, 360] on button "Search" at bounding box center [1204, 352] width 136 height 45
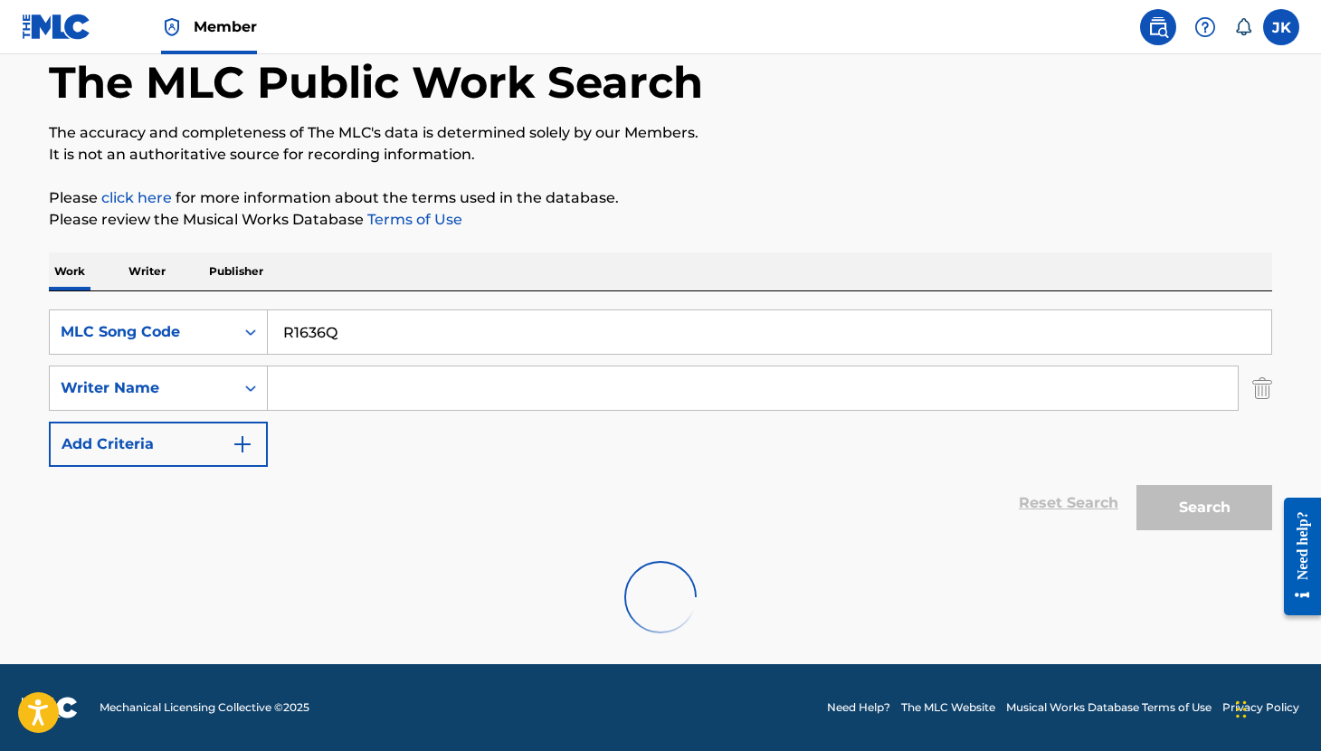
scroll to position [233, 0]
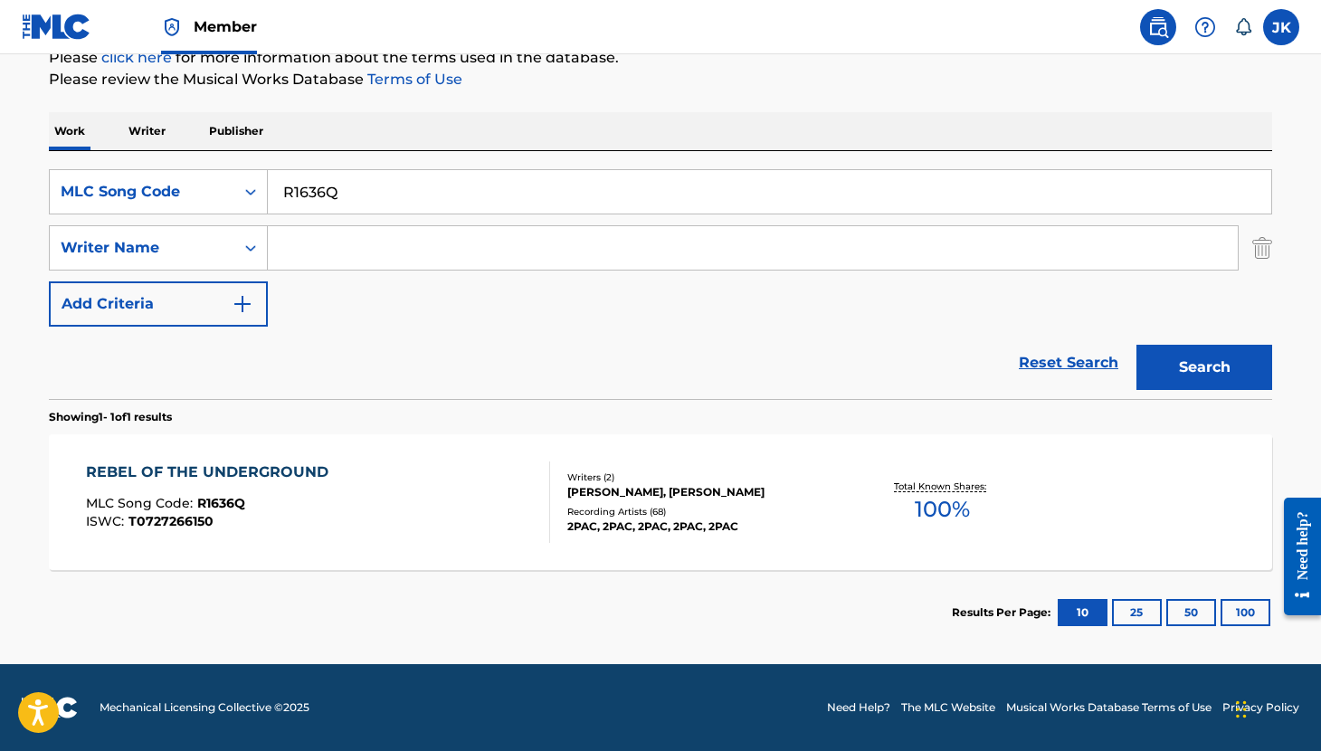
click at [267, 467] on div "REBEL OF THE UNDERGROUND" at bounding box center [211, 472] width 251 height 22
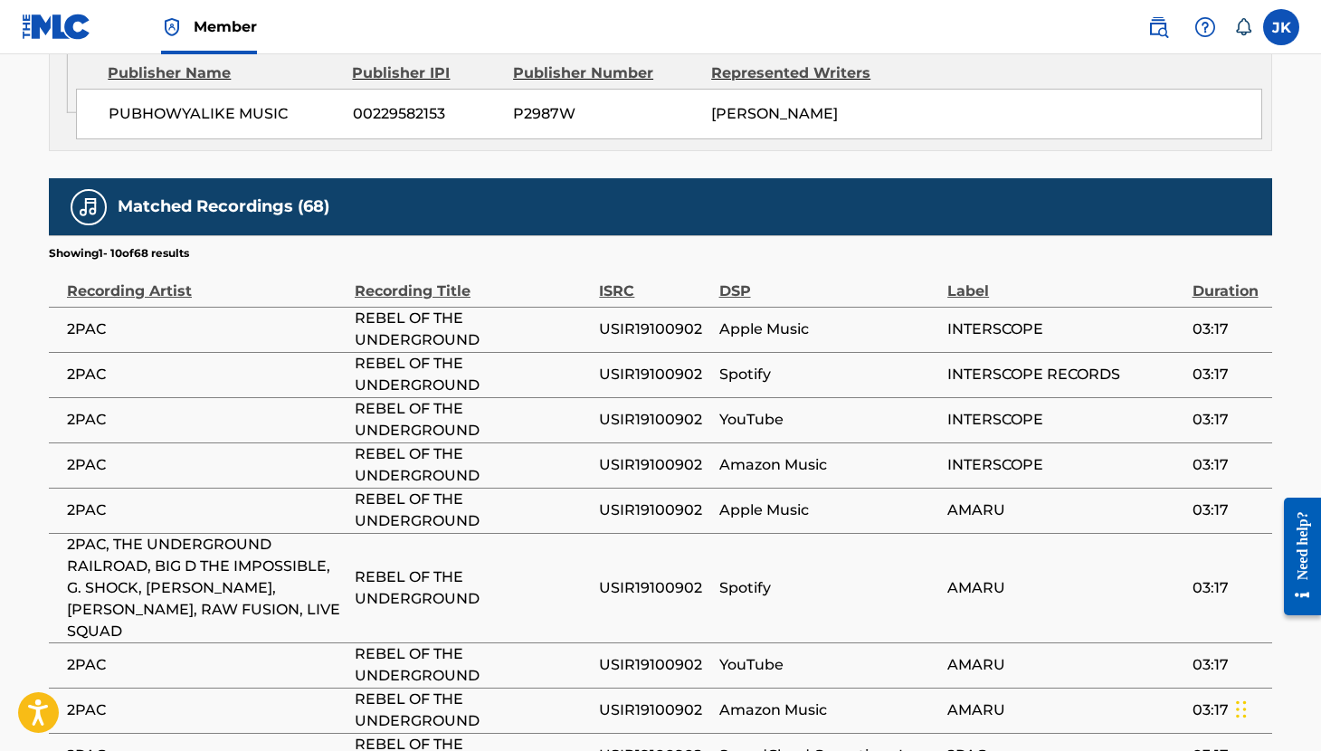
scroll to position [1865, 0]
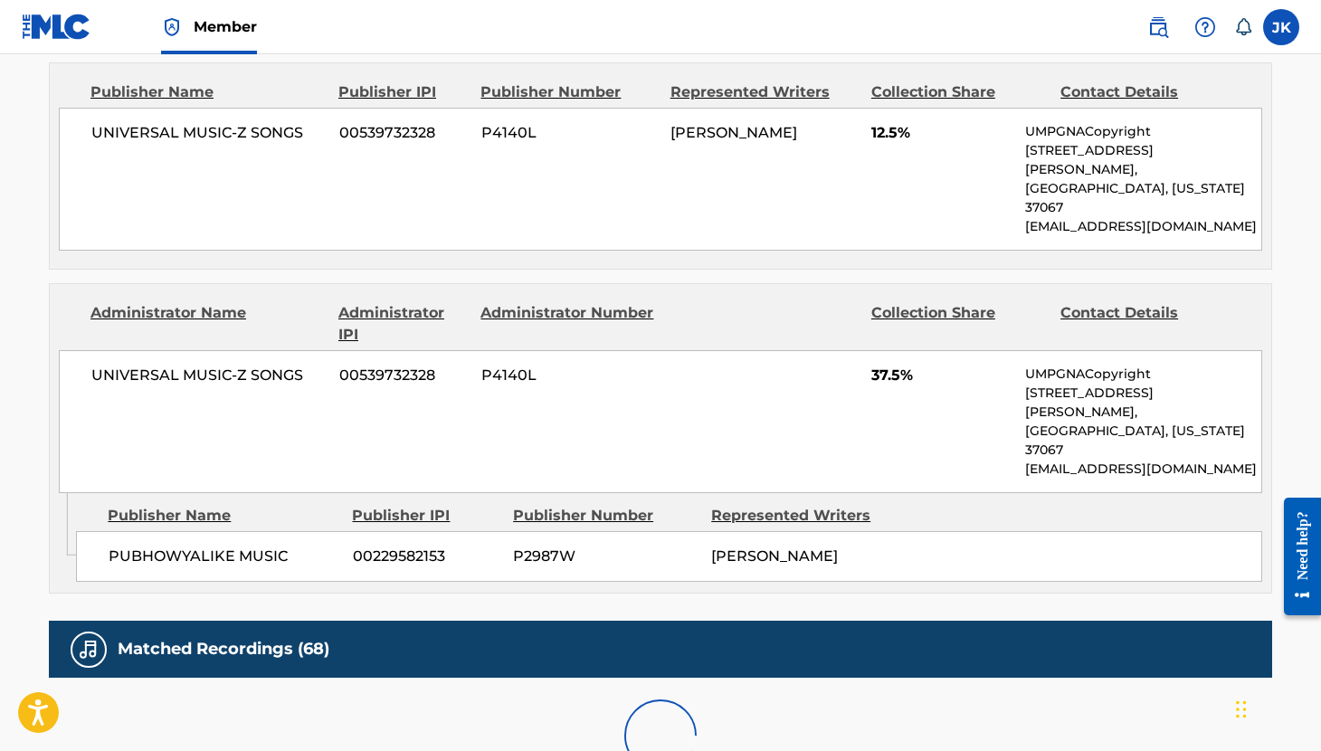
scroll to position [1794, 0]
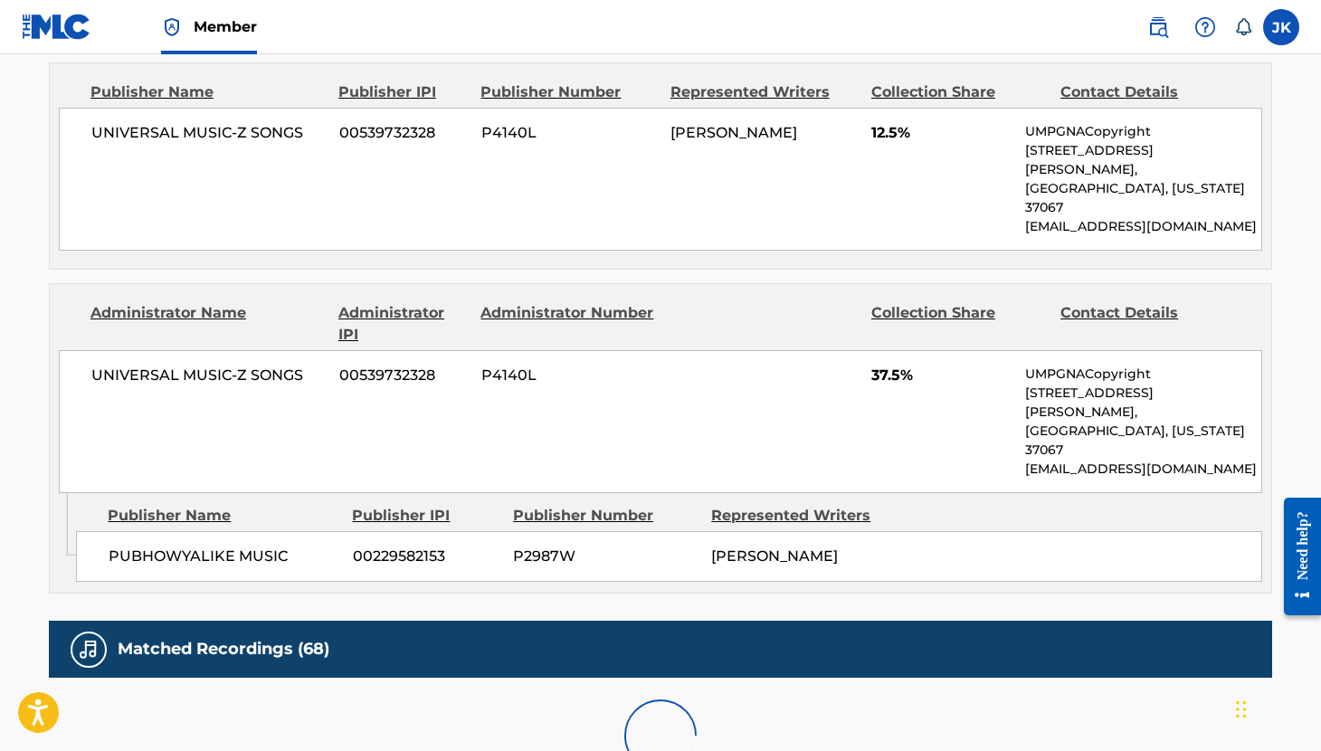
scroll to position [1865, 0]
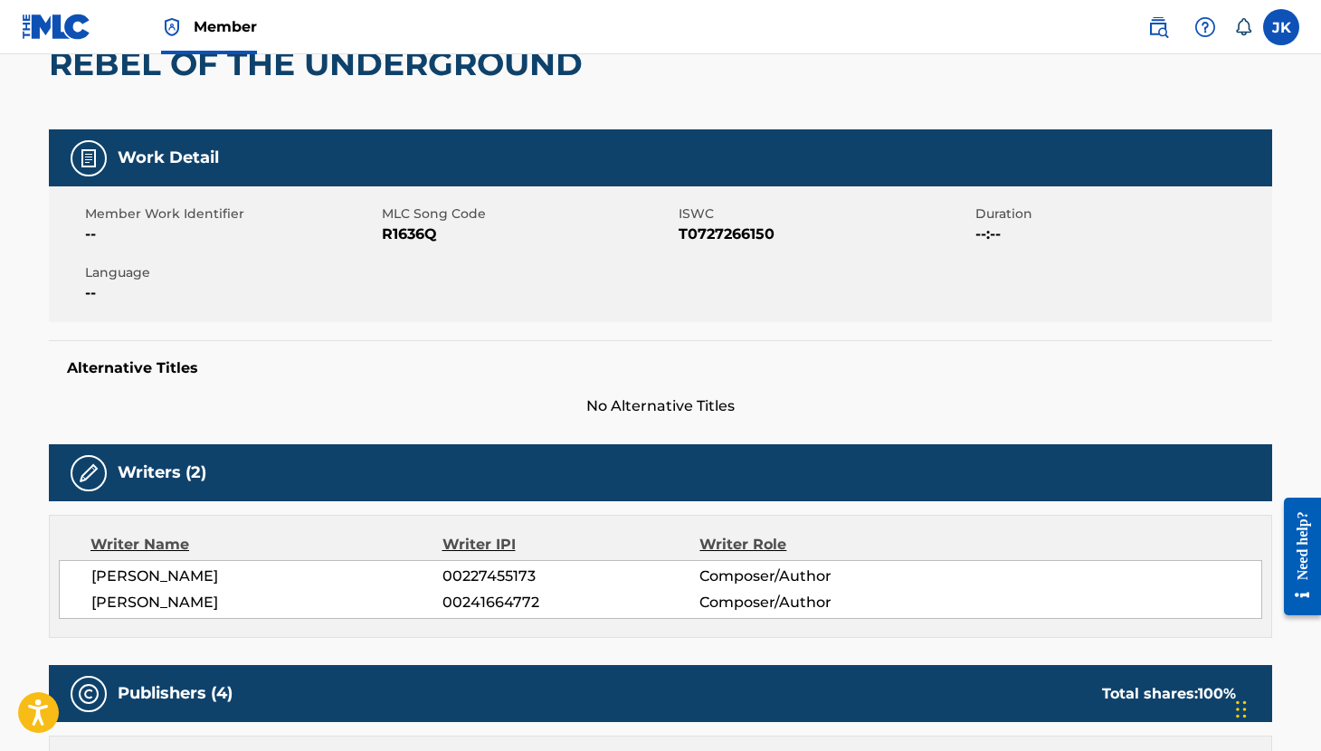
scroll to position [0, 0]
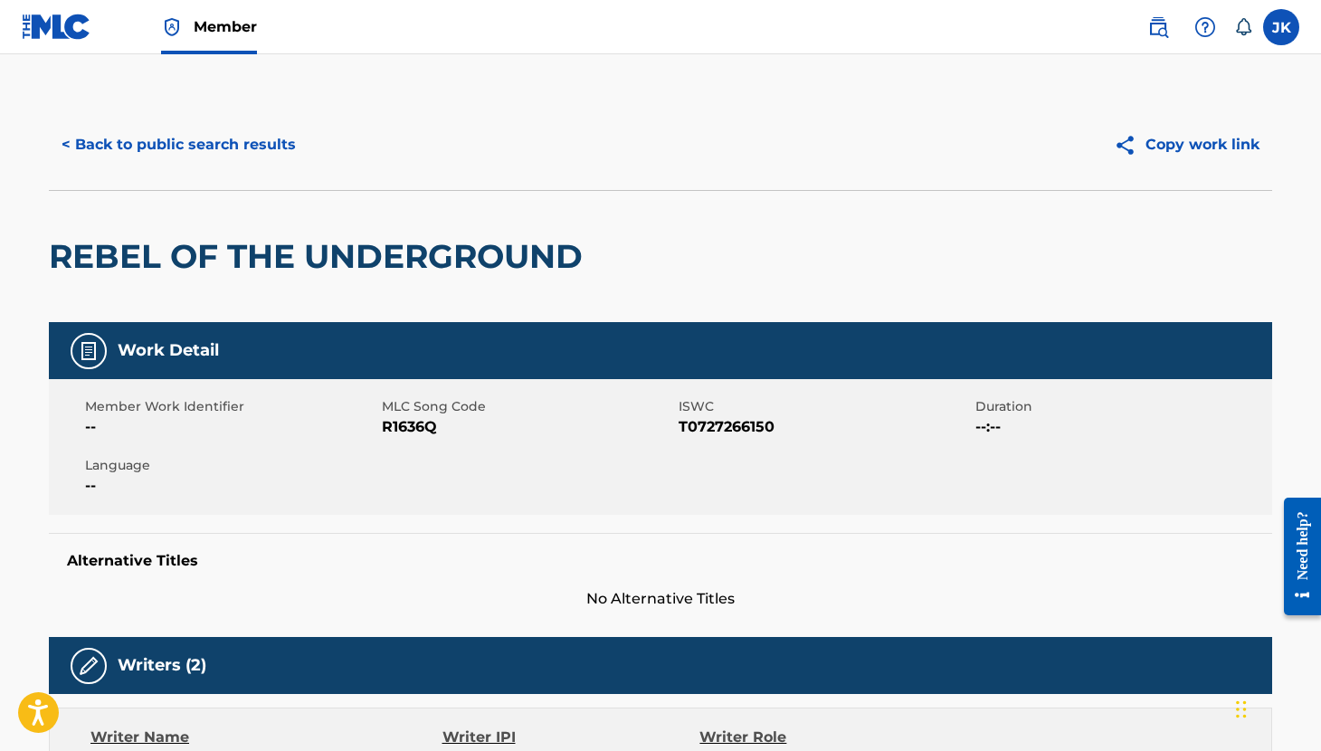
click at [171, 141] on button "< Back to public search results" at bounding box center [179, 144] width 260 height 45
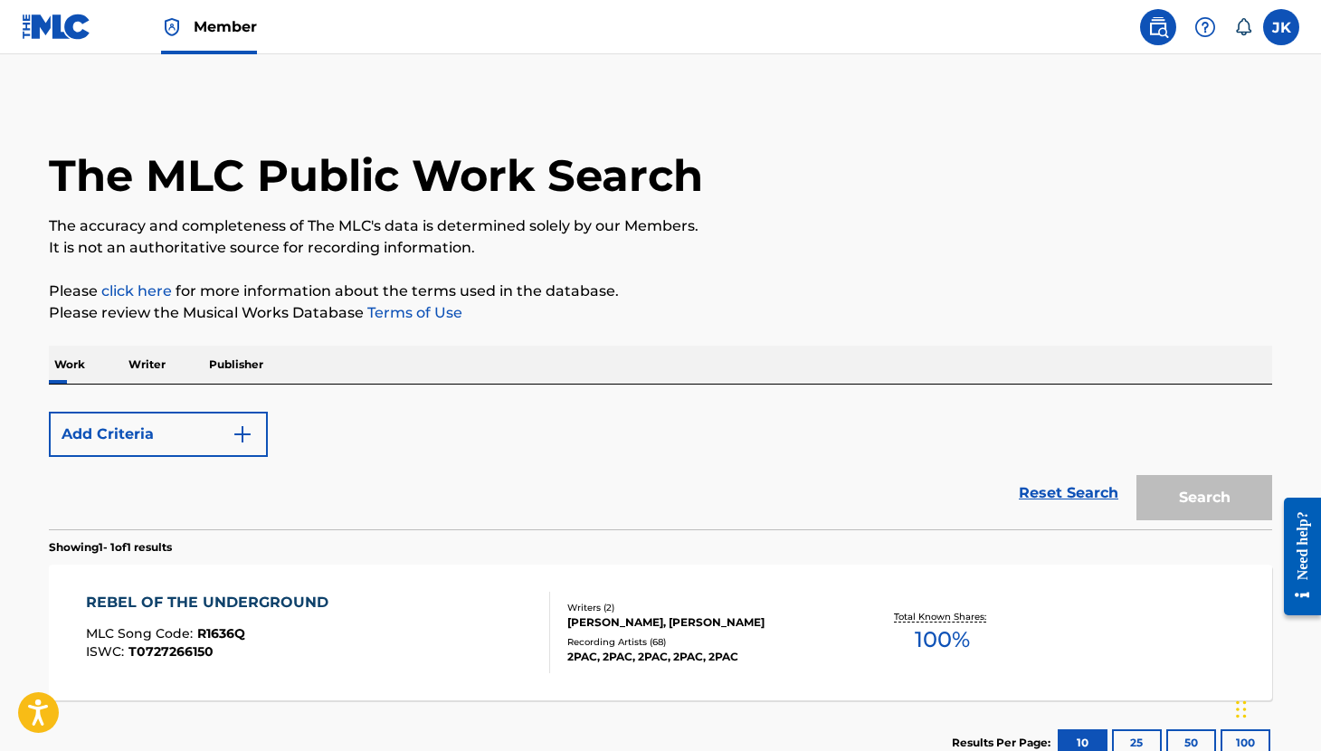
scroll to position [130, 0]
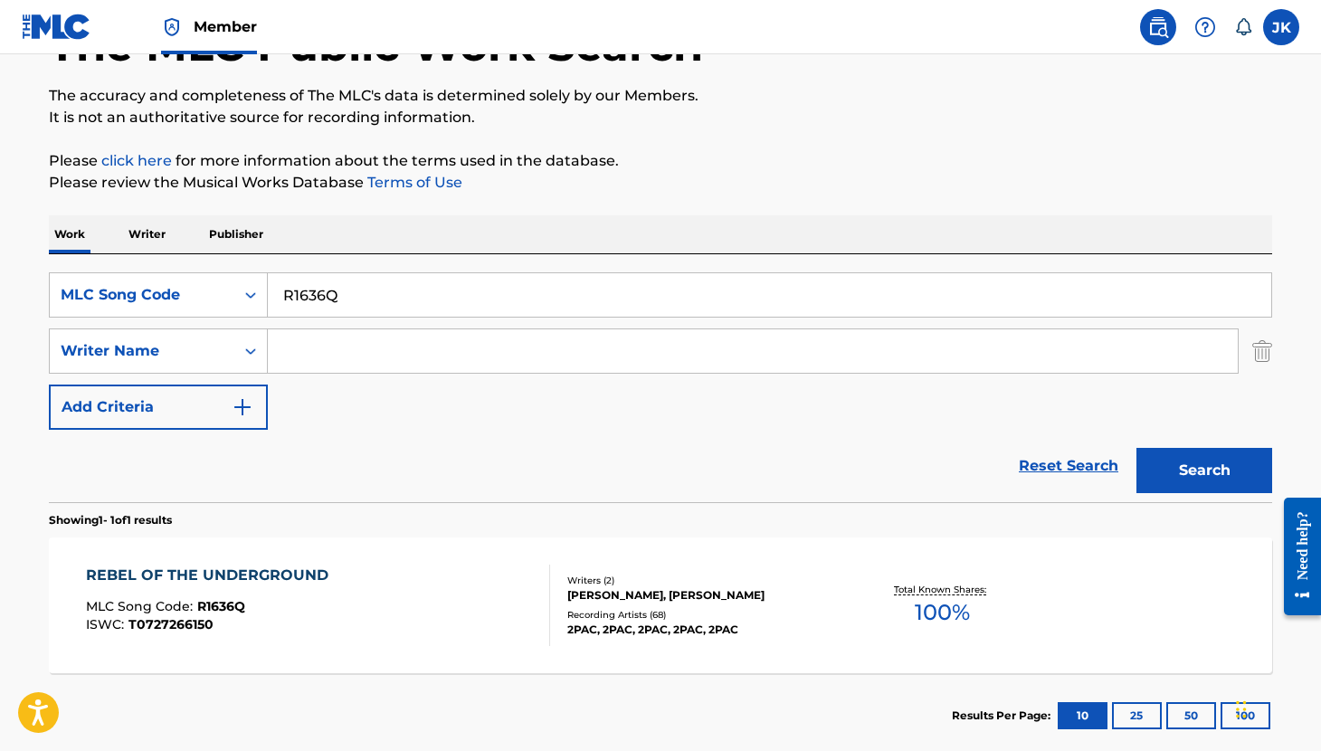
click at [374, 296] on input "R1636Q" at bounding box center [769, 294] width 1003 height 43
paste input "TVB5G8"
type input "TVB5G8"
click at [1168, 464] on button "Search" at bounding box center [1204, 470] width 136 height 45
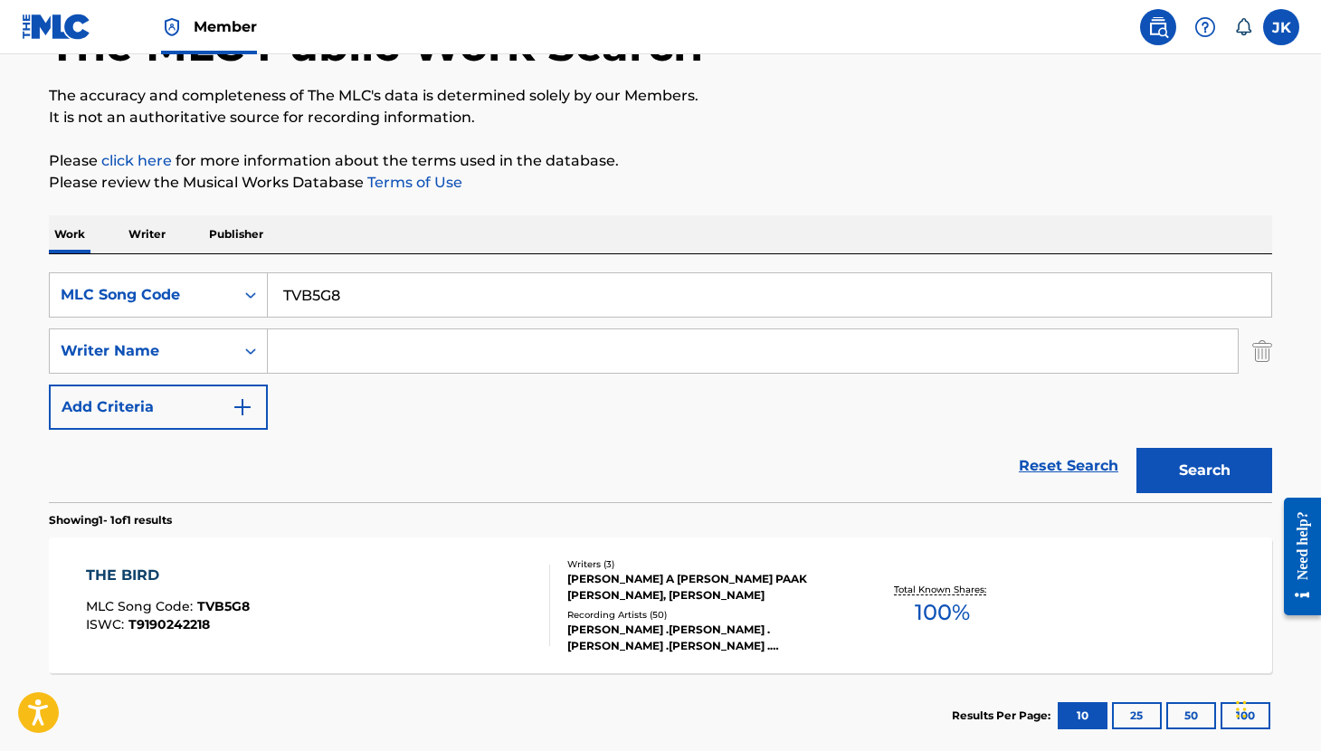
click at [128, 571] on div "THE BIRD" at bounding box center [168, 575] width 164 height 22
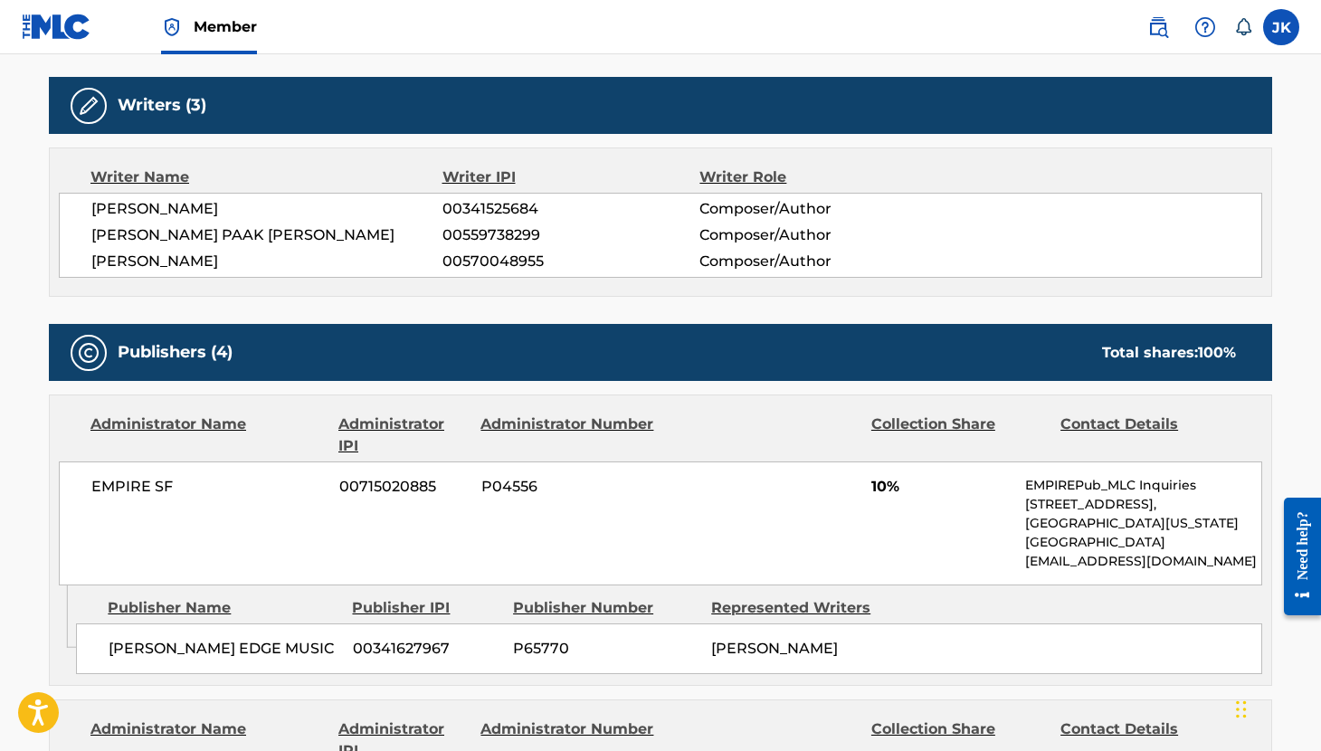
scroll to position [664, 0]
